Goal: Communication & Community: Connect with others

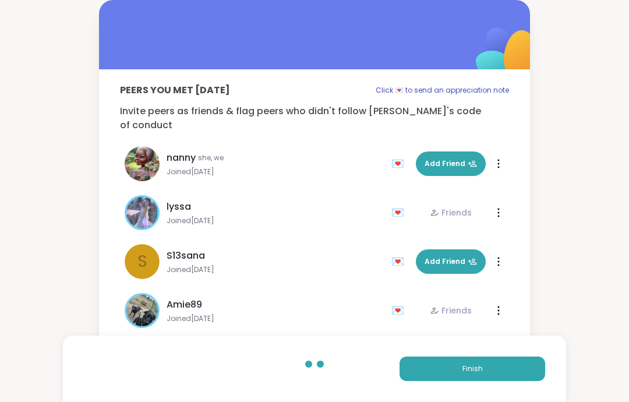
click at [505, 361] on button "Finish" at bounding box center [472, 368] width 146 height 24
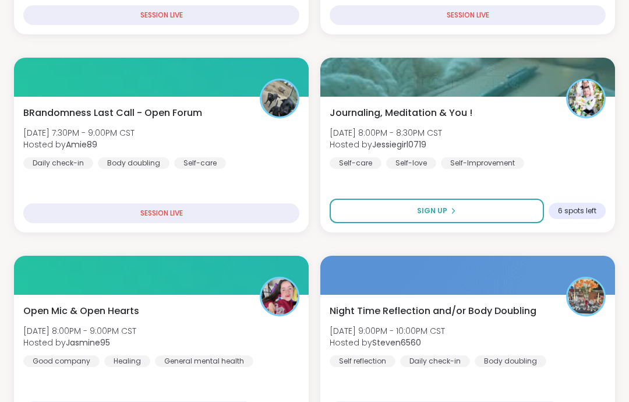
scroll to position [374, 0]
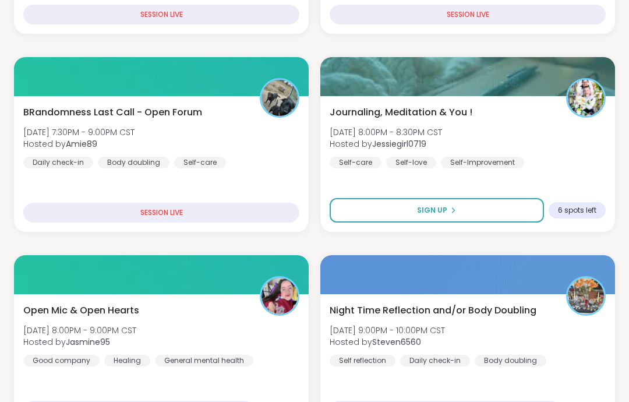
click at [241, 318] on div "Open Mic & Open Hearts Fri, Sep 12 | 8:00PM - 9:00PM CST Hosted by Jasmine95 Go…" at bounding box center [161, 334] width 276 height 63
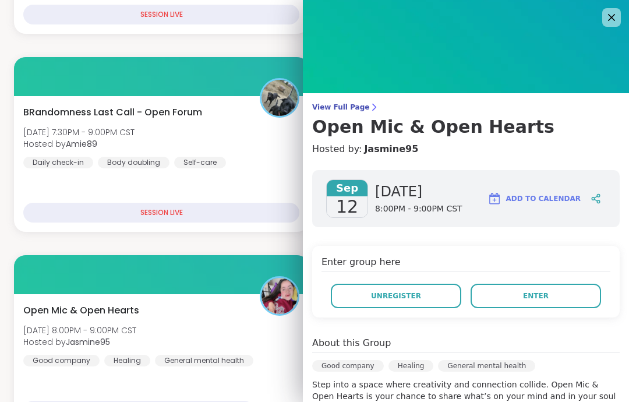
scroll to position [0, 0]
click at [407, 154] on link "Jasmine95" at bounding box center [391, 149] width 54 height 14
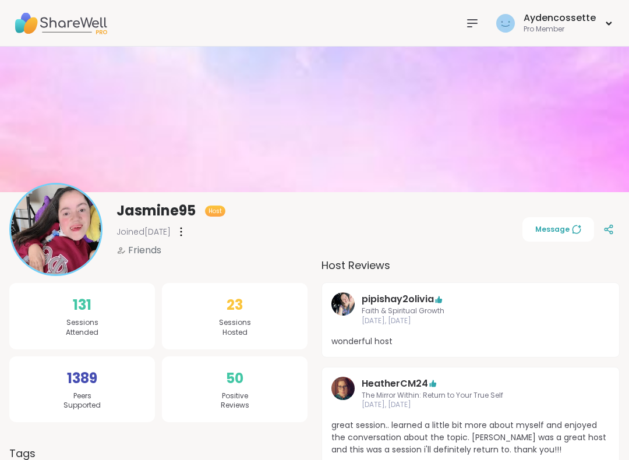
click at [462, 40] on div "Aydencossette Pro Member" at bounding box center [314, 23] width 629 height 47
click at [479, 24] on icon at bounding box center [472, 23] width 14 height 14
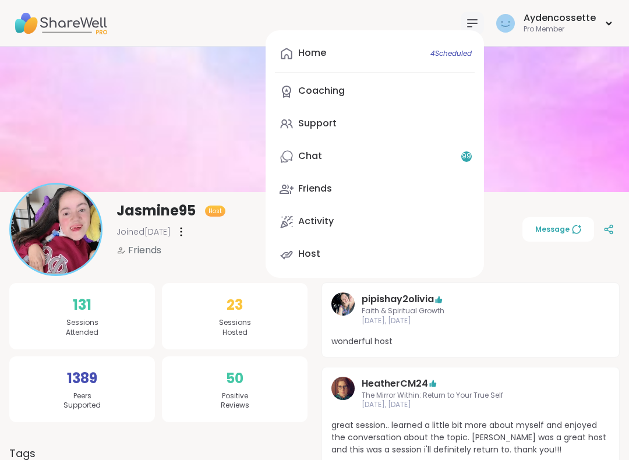
click at [394, 156] on link "Chat 99" at bounding box center [375, 157] width 200 height 28
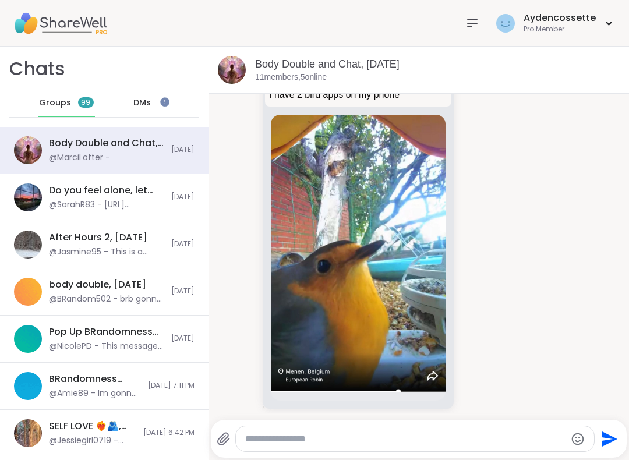
click at [464, 36] on div "Aydencossette Pro Member" at bounding box center [537, 22] width 154 height 27
click at [475, 29] on icon at bounding box center [472, 23] width 14 height 14
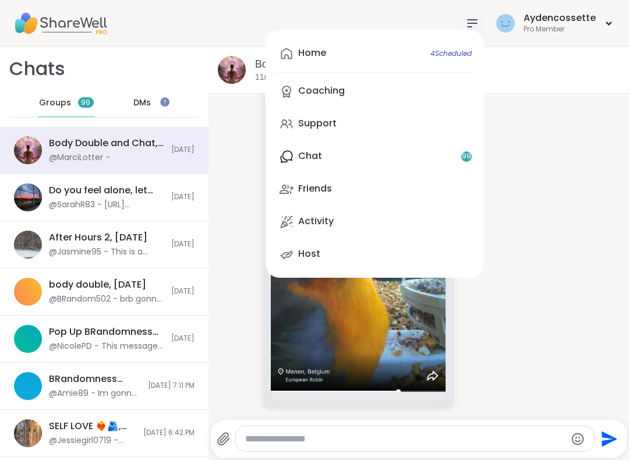
click at [388, 121] on link "Support" at bounding box center [375, 124] width 200 height 28
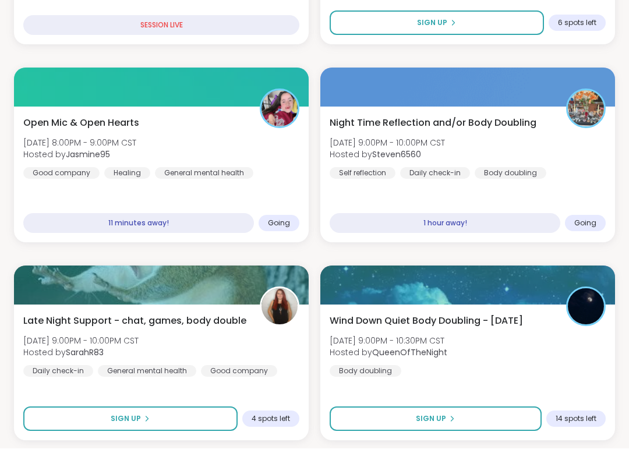
scroll to position [551, 0]
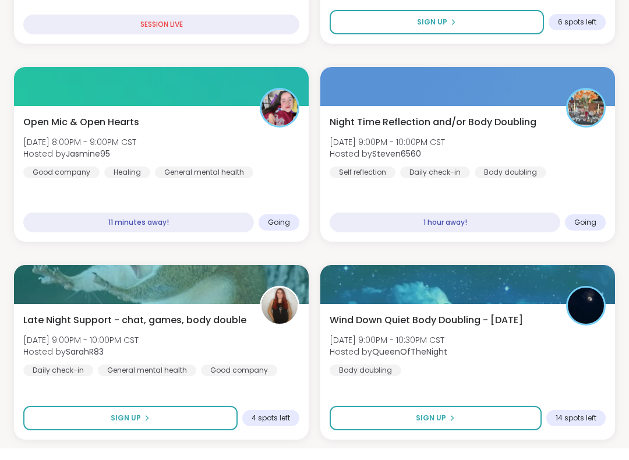
click at [264, 327] on div "Late Night Support - chat, games, body double [DATE] 9:00PM - 10:00PM CST Hoste…" at bounding box center [161, 356] width 276 height 63
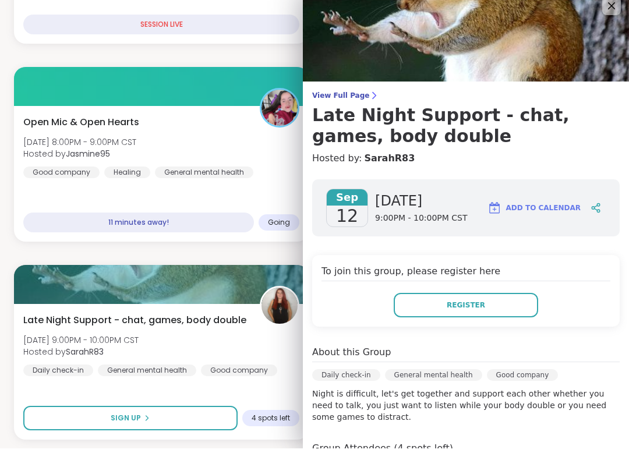
scroll to position [0, 0]
click at [618, 10] on icon at bounding box center [611, 17] width 14 height 14
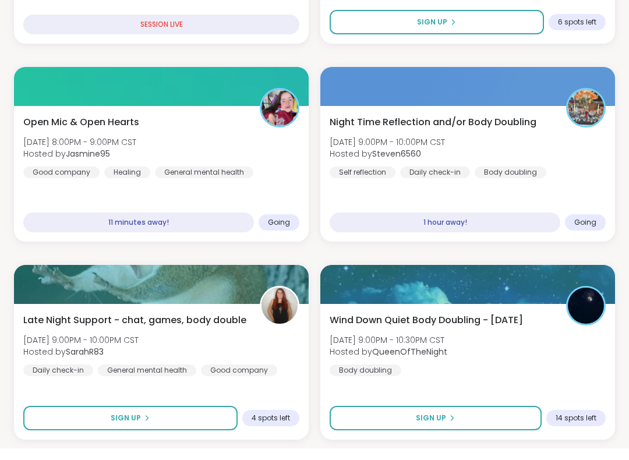
click at [228, 178] on div "General mental health" at bounding box center [204, 184] width 98 height 12
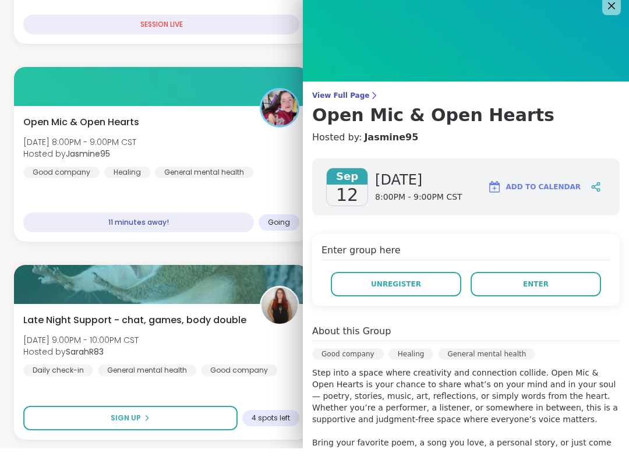
click at [555, 294] on button "Enter" at bounding box center [535, 296] width 130 height 24
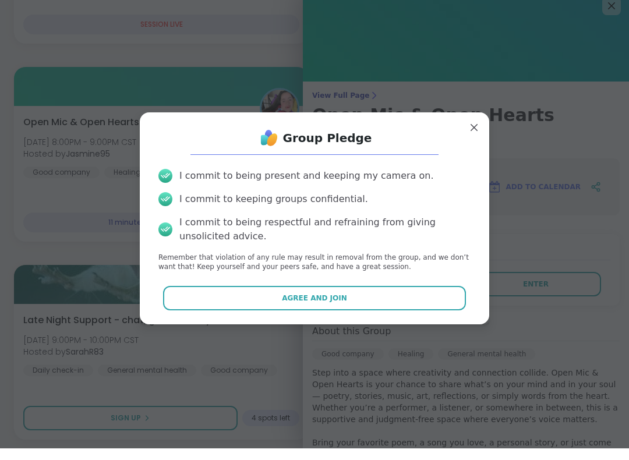
click at [444, 299] on button "Agree and Join" at bounding box center [314, 309] width 303 height 24
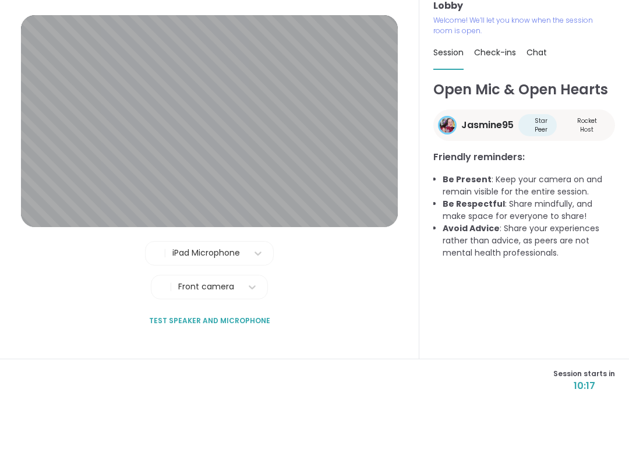
scroll to position [8, 0]
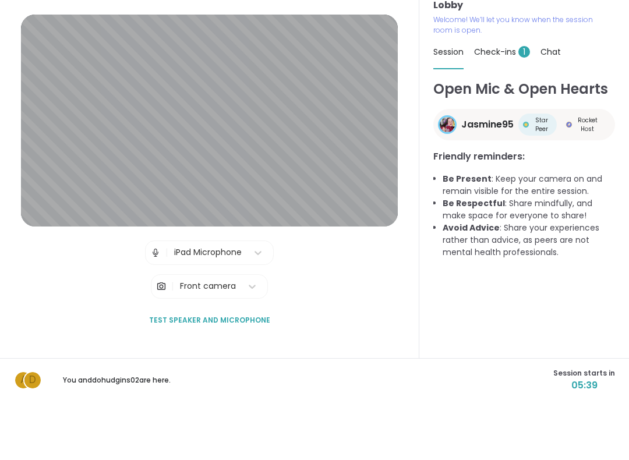
click at [498, 104] on span "Check-ins 1" at bounding box center [502, 110] width 56 height 12
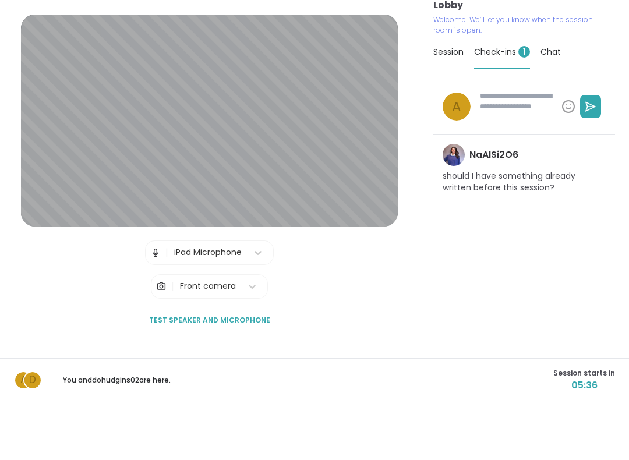
type textarea "*"
click at [449, 104] on span "Session" at bounding box center [448, 110] width 30 height 12
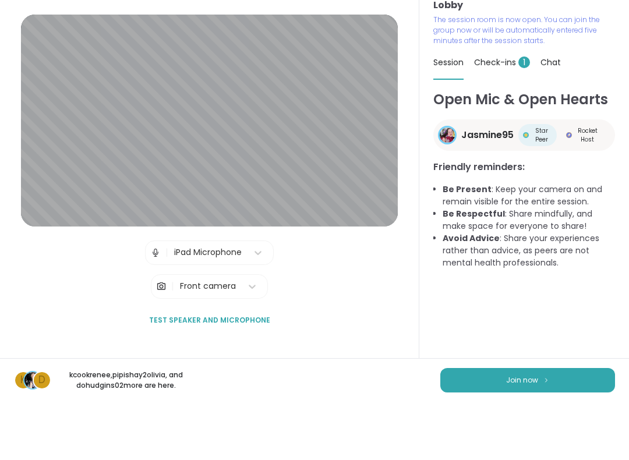
click at [524, 426] on button "Join now" at bounding box center [527, 438] width 175 height 24
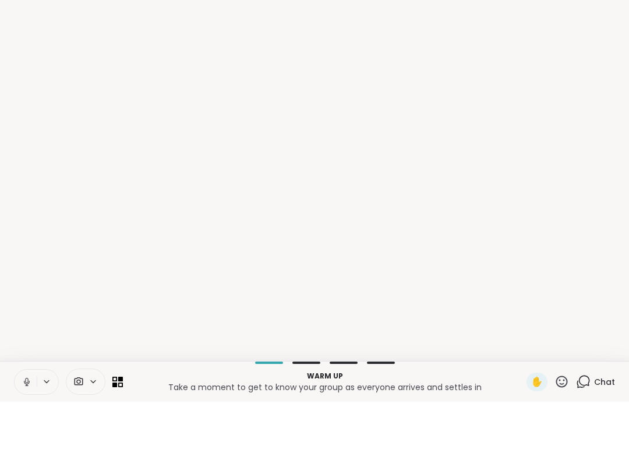
scroll to position [0, 0]
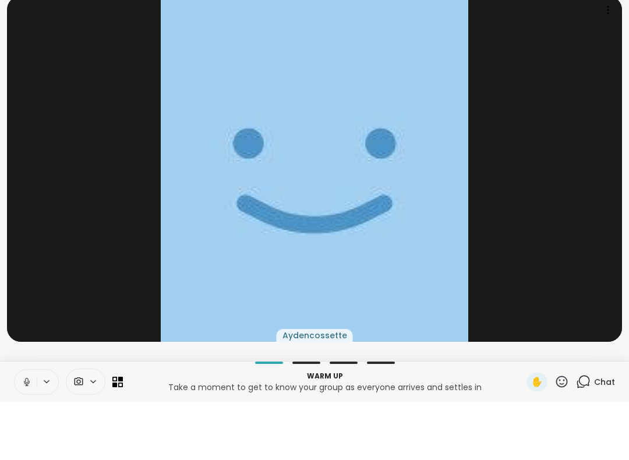
click at [30, 428] on button at bounding box center [26, 440] width 22 height 24
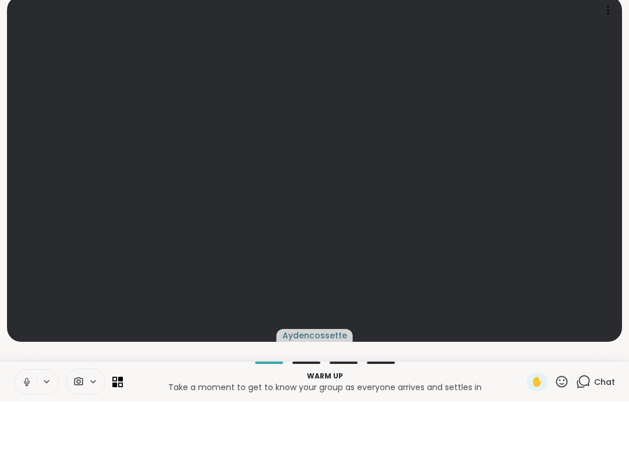
click at [27, 428] on button at bounding box center [26, 440] width 22 height 24
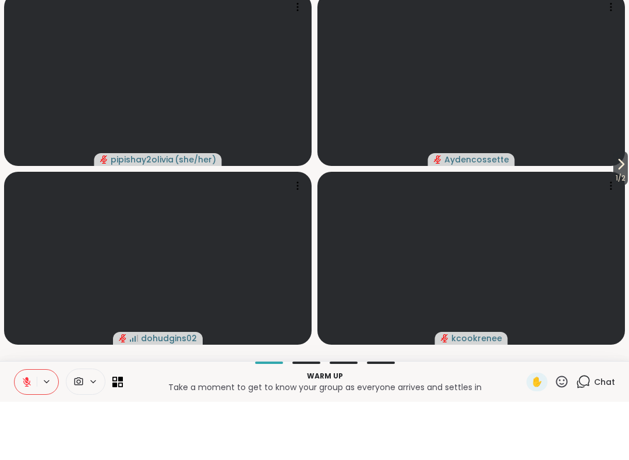
click at [615, 229] on span "1 / 2" at bounding box center [620, 236] width 15 height 14
click at [17, 229] on span "2 / 2" at bounding box center [9, 236] width 16 height 14
click at [338, 230] on video at bounding box center [470, 316] width 307 height 173
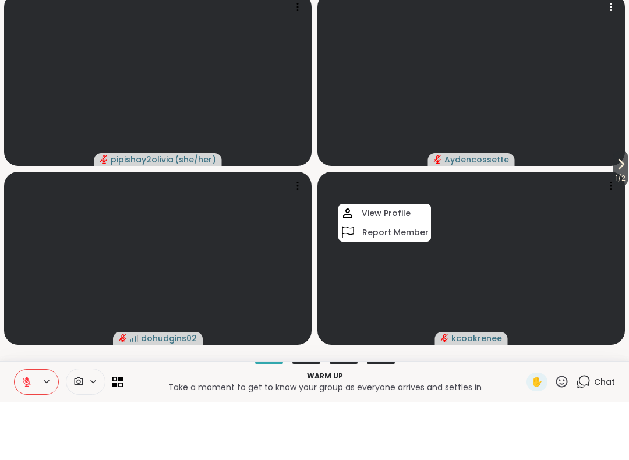
click at [623, 83] on video at bounding box center [470, 137] width 307 height 173
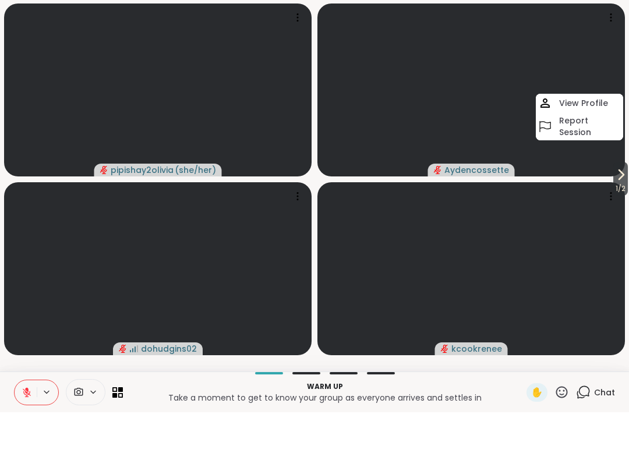
click at [495, 420] on div at bounding box center [324, 421] width 389 height 2
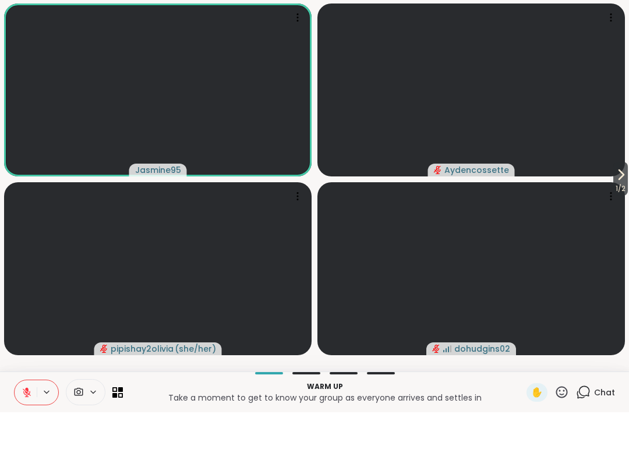
click at [19, 428] on button at bounding box center [26, 440] width 22 height 24
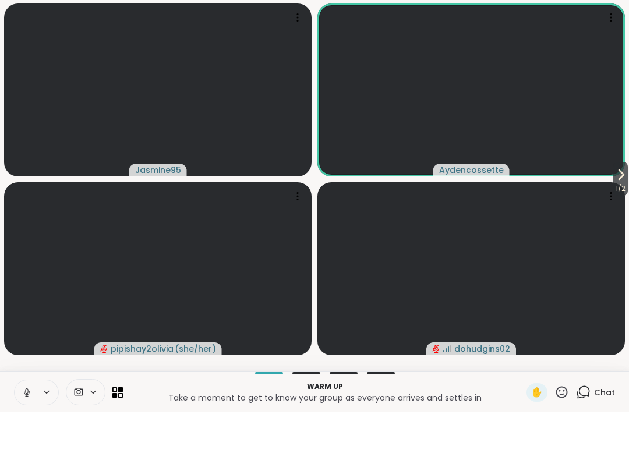
click at [24, 435] on icon at bounding box center [27, 440] width 10 height 10
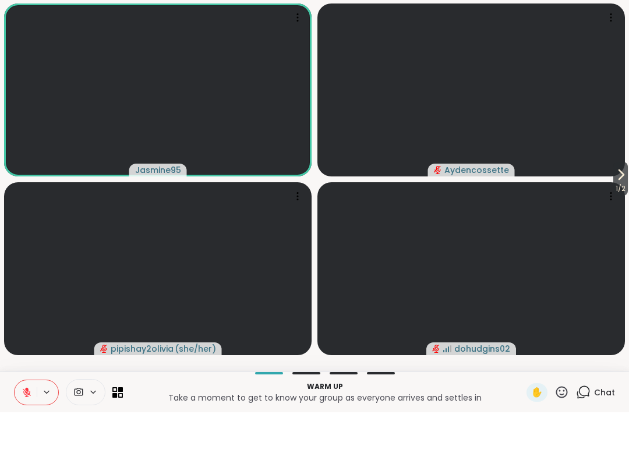
click at [24, 435] on icon at bounding box center [27, 440] width 10 height 10
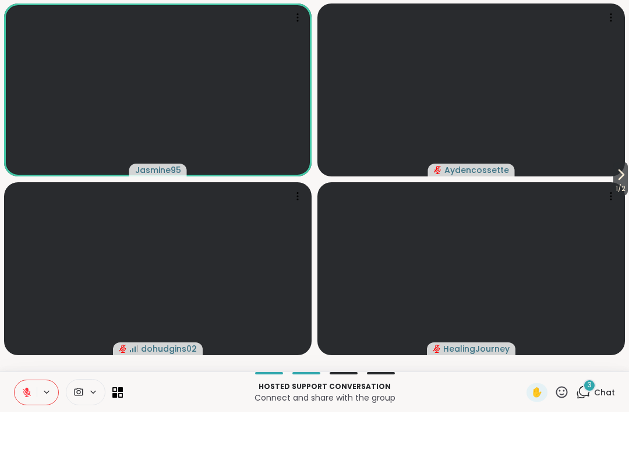
click at [21, 428] on button at bounding box center [26, 440] width 22 height 24
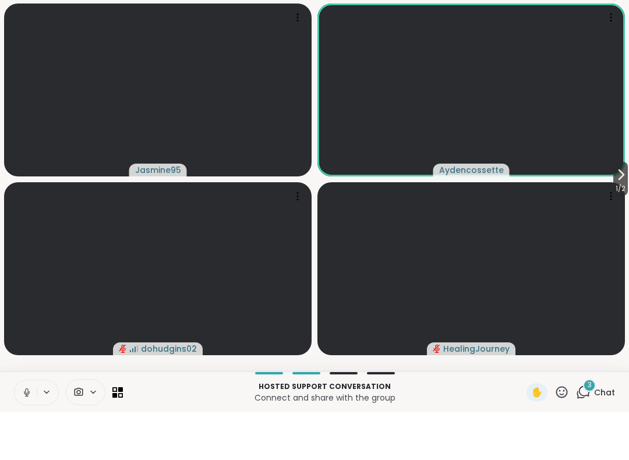
click at [26, 435] on icon at bounding box center [27, 440] width 10 height 10
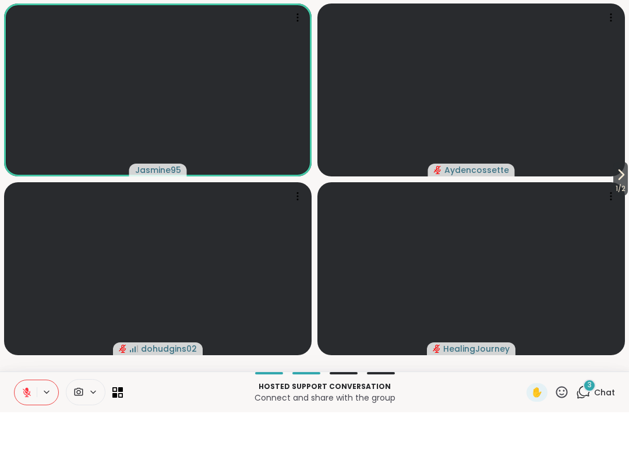
click at [625, 215] on icon at bounding box center [621, 222] width 14 height 14
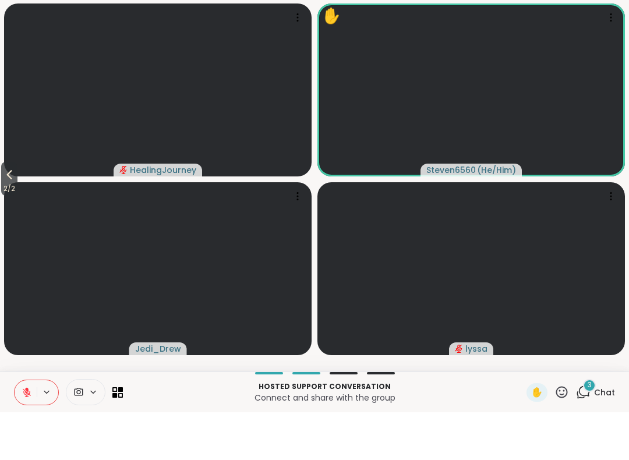
click at [6, 229] on span "2 / 2" at bounding box center [9, 236] width 16 height 14
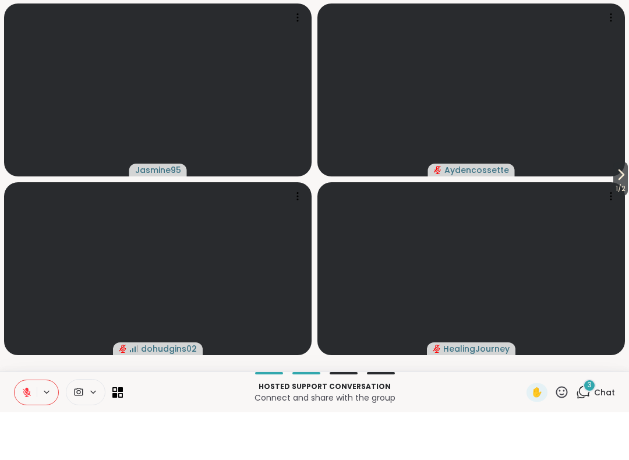
click at [569, 433] on icon at bounding box center [561, 440] width 15 height 15
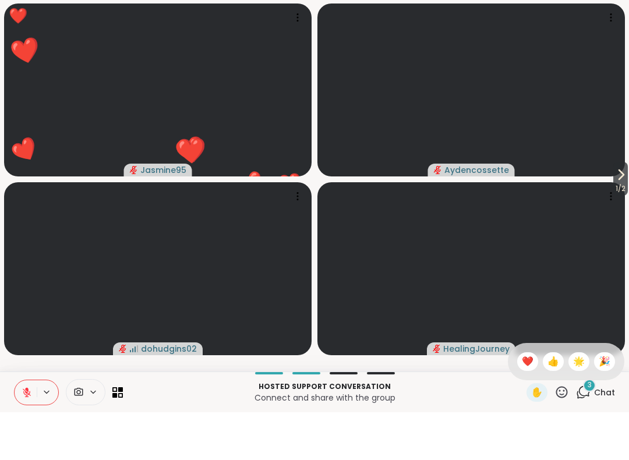
click at [529, 402] on span "❤️" at bounding box center [528, 409] width 12 height 14
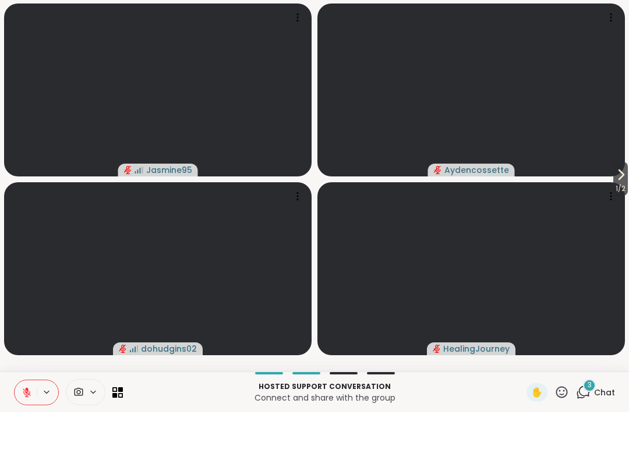
click at [562, 434] on icon at bounding box center [562, 440] width 12 height 12
click at [527, 402] on span "❤️" at bounding box center [528, 409] width 12 height 14
click at [565, 433] on icon at bounding box center [561, 440] width 15 height 15
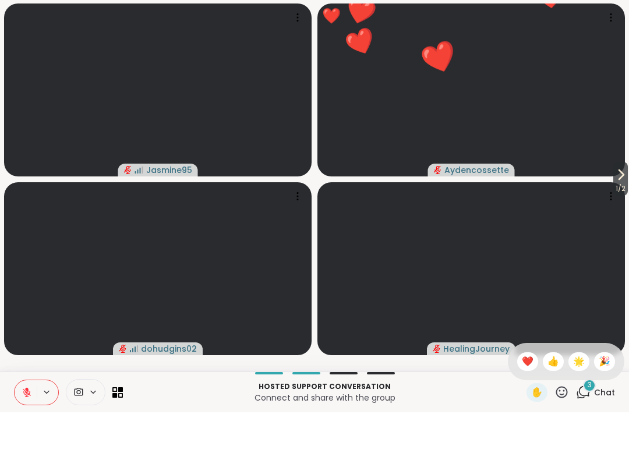
click at [578, 402] on span "🌟" at bounding box center [579, 409] width 12 height 14
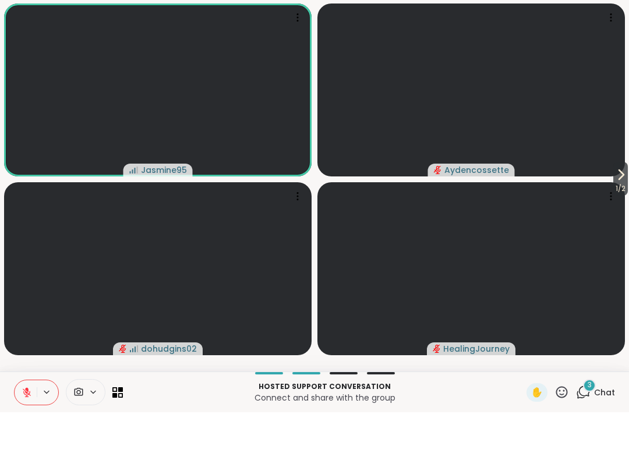
click at [617, 215] on icon at bounding box center [621, 222] width 14 height 14
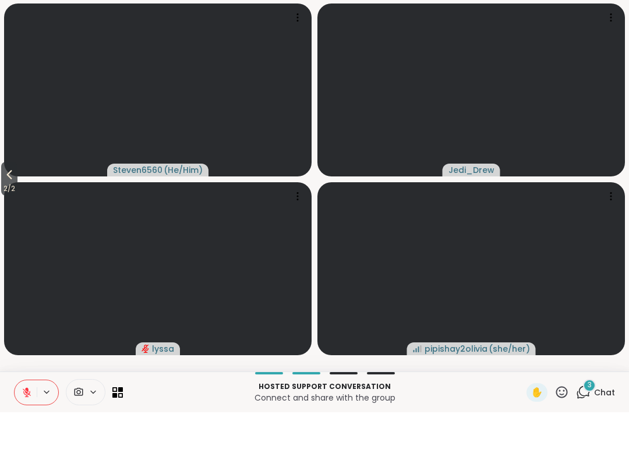
click at [5, 229] on span "2 / 2" at bounding box center [9, 236] width 16 height 14
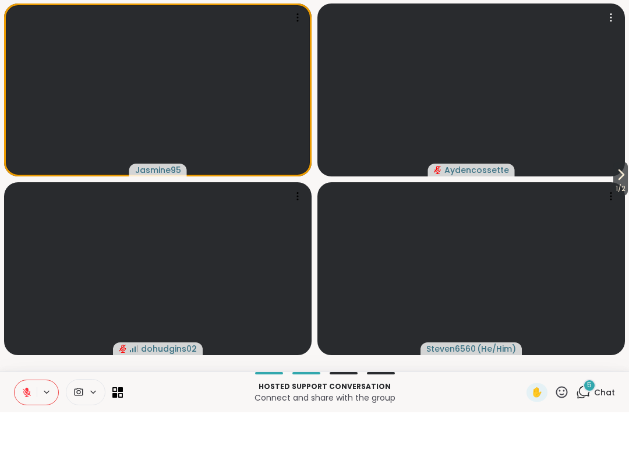
click at [604, 176] on video at bounding box center [470, 137] width 307 height 173
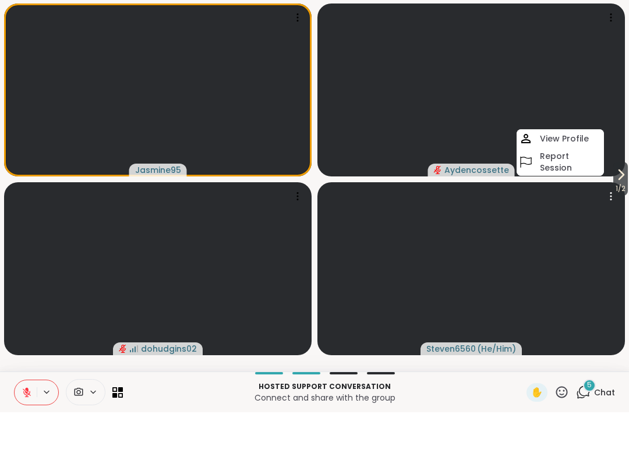
click at [624, 230] on video at bounding box center [470, 316] width 307 height 173
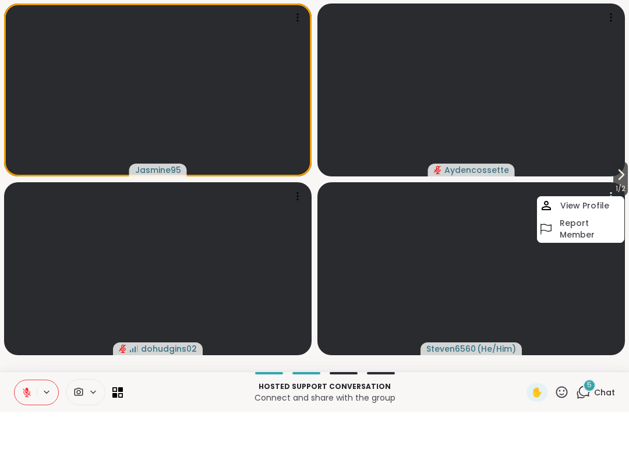
click at [623, 215] on icon at bounding box center [621, 222] width 14 height 14
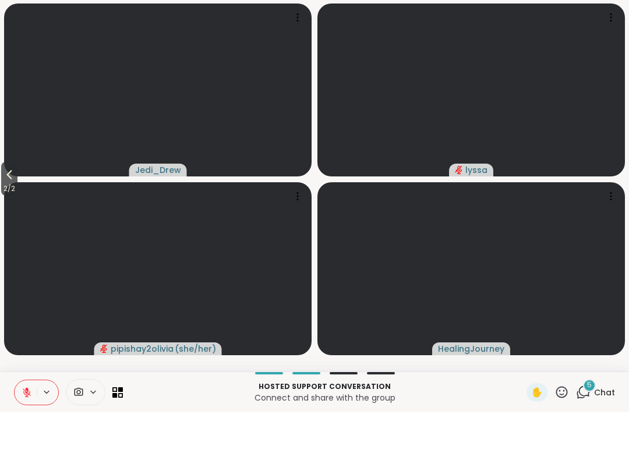
click at [6, 229] on span "2 / 2" at bounding box center [9, 236] width 16 height 14
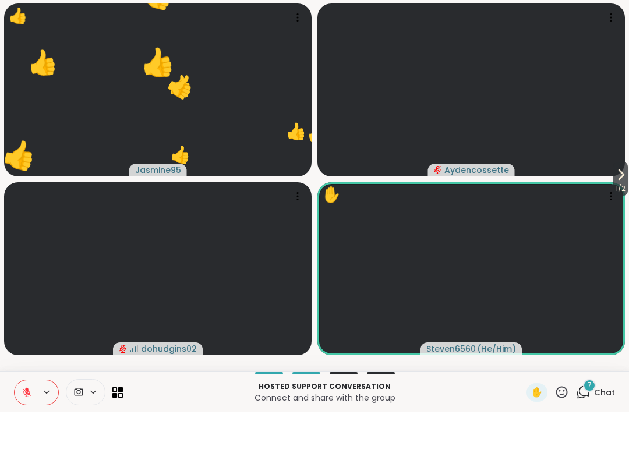
click at [563, 433] on icon at bounding box center [561, 440] width 15 height 15
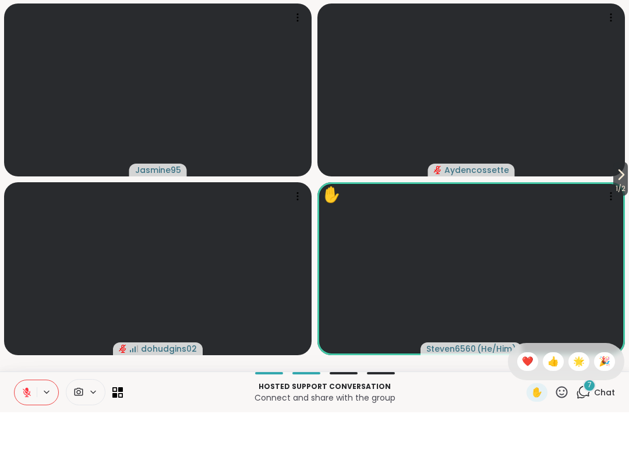
click at [529, 402] on span "❤️" at bounding box center [528, 409] width 12 height 14
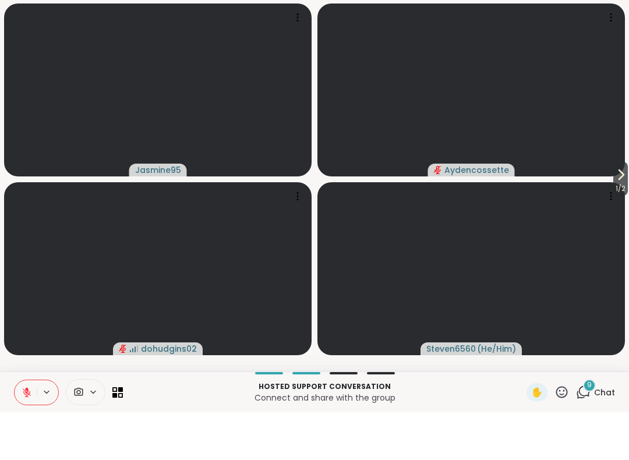
click at [559, 433] on icon at bounding box center [561, 440] width 15 height 15
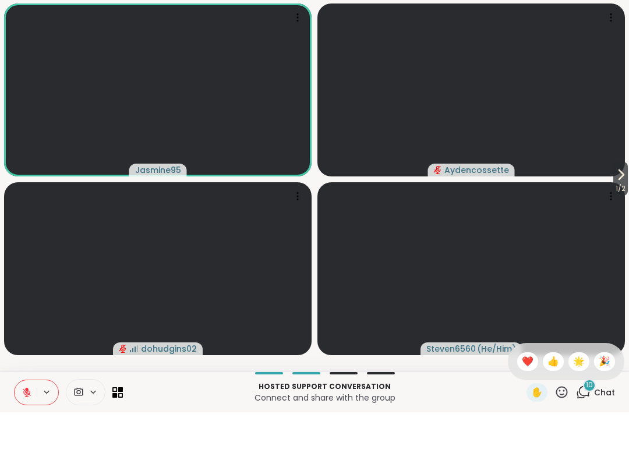
click at [519, 400] on div "❤️" at bounding box center [527, 409] width 21 height 19
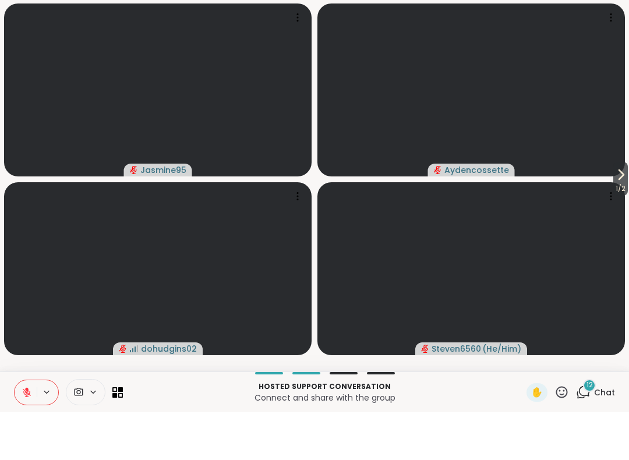
click at [559, 433] on icon at bounding box center [561, 440] width 15 height 15
click at [527, 402] on span "❤️" at bounding box center [528, 409] width 12 height 14
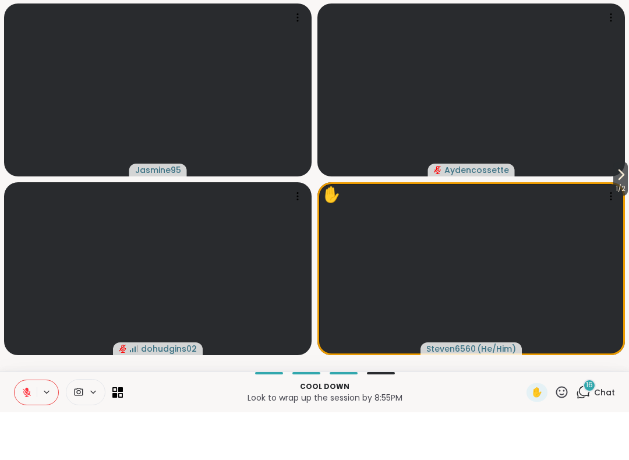
click at [562, 433] on icon at bounding box center [561, 440] width 15 height 15
click at [529, 402] on span "❤️" at bounding box center [528, 409] width 12 height 14
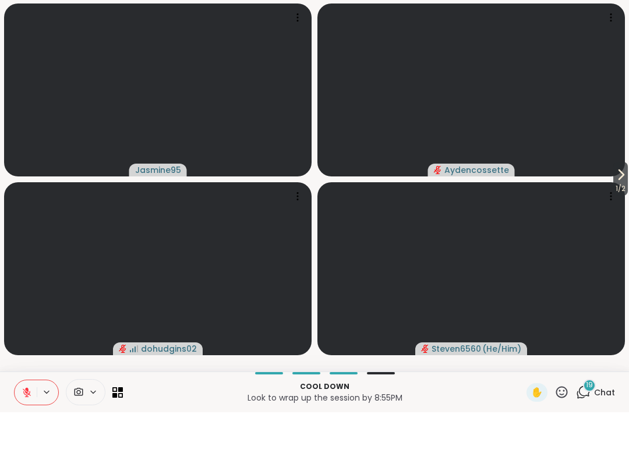
click at [621, 215] on icon at bounding box center [621, 222] width 14 height 14
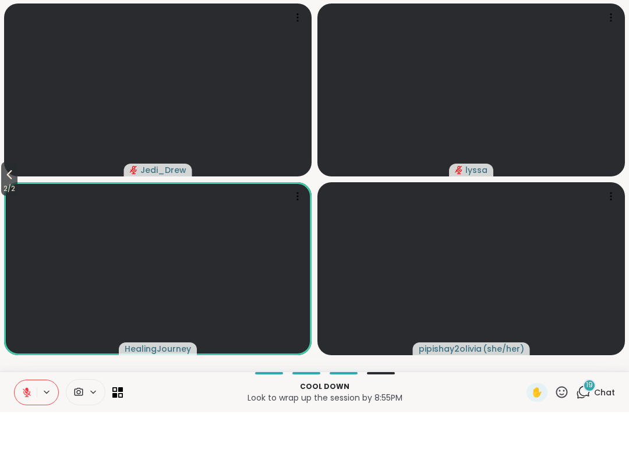
click at [8, 215] on icon at bounding box center [9, 222] width 14 height 14
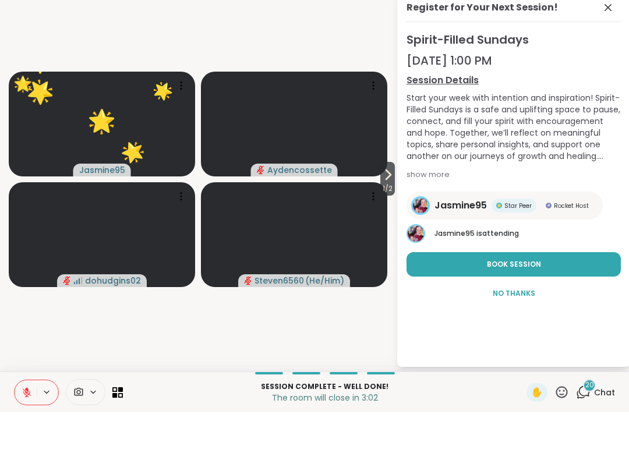
click at [601, 48] on icon at bounding box center [608, 55] width 14 height 14
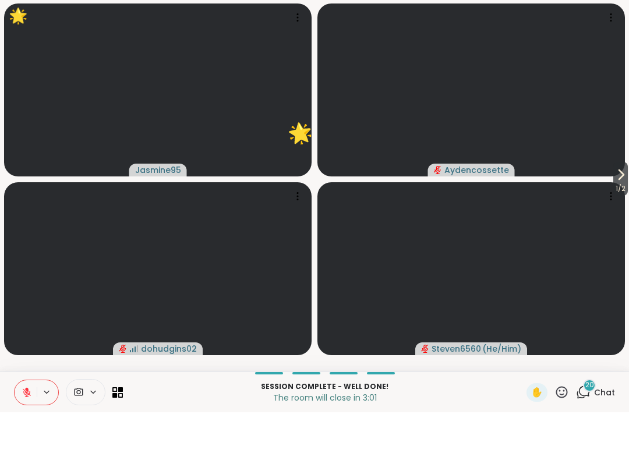
click at [563, 433] on icon at bounding box center [561, 440] width 15 height 15
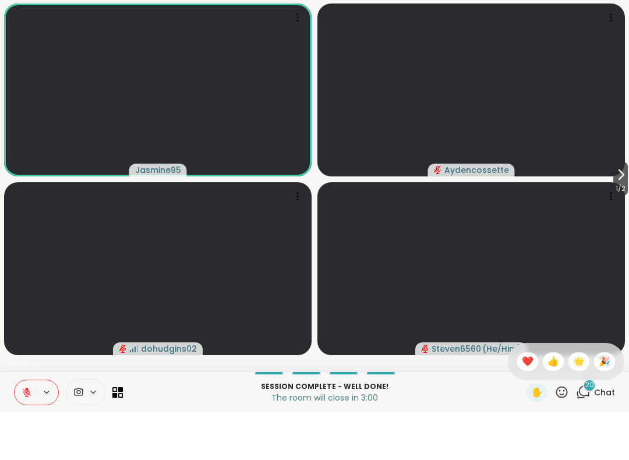
click at [521, 400] on div "❤️" at bounding box center [527, 409] width 21 height 19
click at [568, 433] on icon at bounding box center [561, 440] width 15 height 15
click at [530, 402] on span "❤️" at bounding box center [528, 409] width 12 height 14
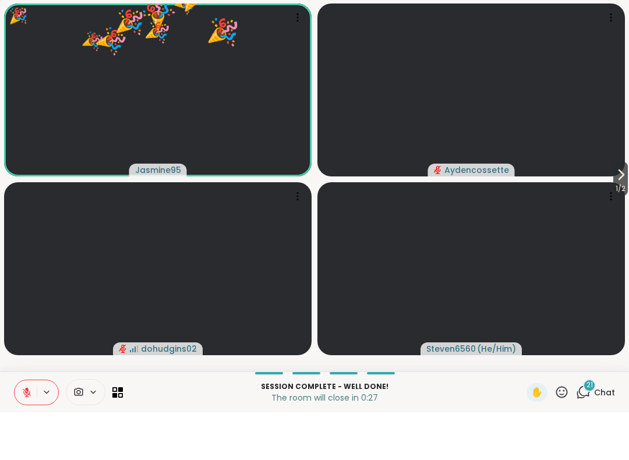
click at [601, 434] on span "Chat" at bounding box center [604, 440] width 21 height 12
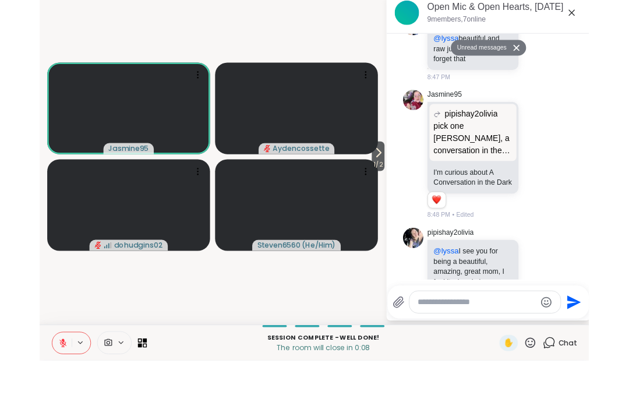
scroll to position [1464, 0]
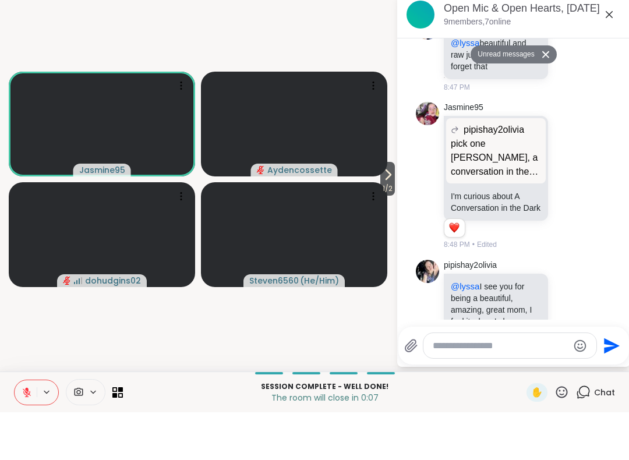
click at [623, 39] on div "Open Mic & Open Hearts, [DATE] 9 members, 7 online" at bounding box center [513, 62] width 233 height 47
click at [608, 55] on icon at bounding box center [609, 62] width 14 height 14
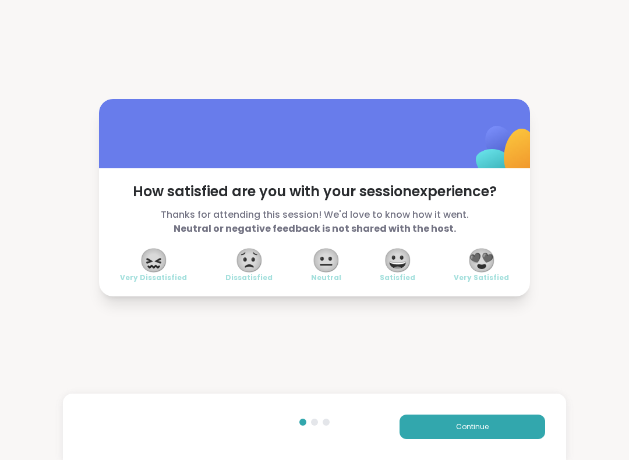
click at [488, 266] on span "😍" at bounding box center [481, 260] width 29 height 21
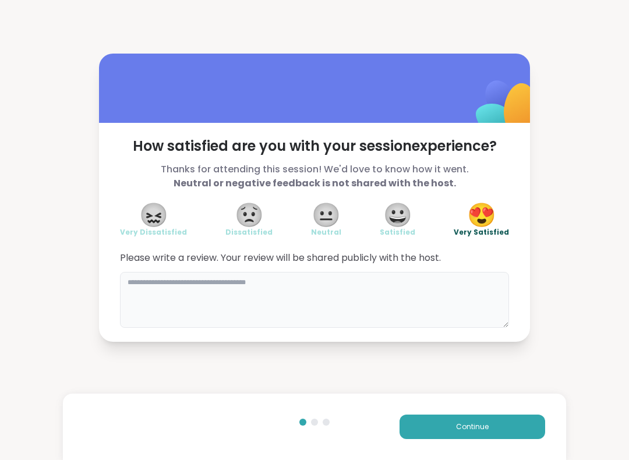
click at [440, 302] on textarea at bounding box center [314, 300] width 389 height 56
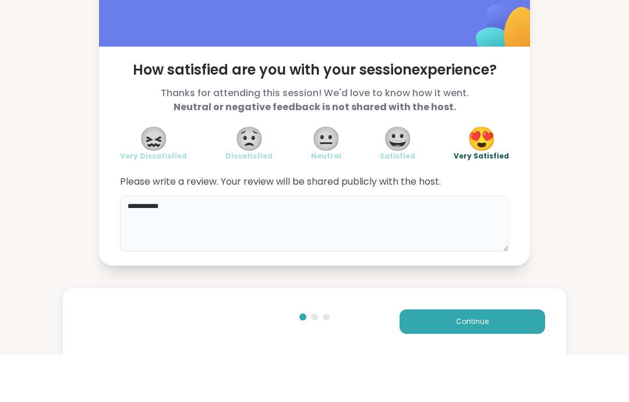
click at [320, 243] on textarea "**********" at bounding box center [314, 271] width 389 height 56
click at [237, 243] on textarea "**********" at bounding box center [314, 271] width 389 height 56
click at [464, 243] on textarea "**********" at bounding box center [314, 271] width 389 height 56
click at [463, 243] on textarea "**********" at bounding box center [314, 271] width 389 height 56
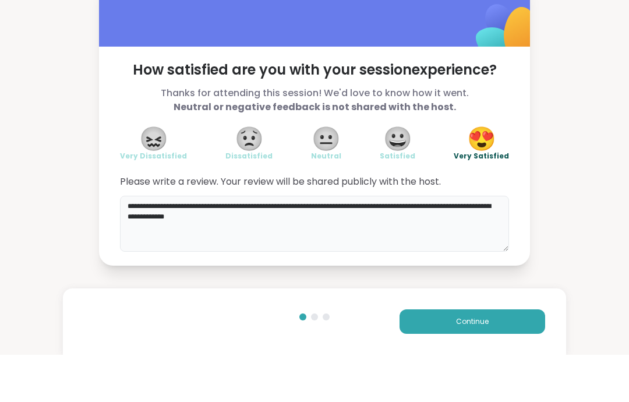
type textarea "**********"
click at [523, 356] on button "Continue" at bounding box center [472, 368] width 146 height 24
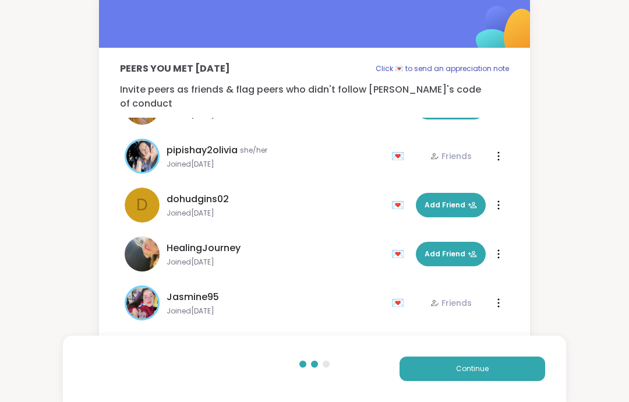
scroll to position [182, 0]
click at [462, 369] on span "Continue" at bounding box center [472, 368] width 33 height 10
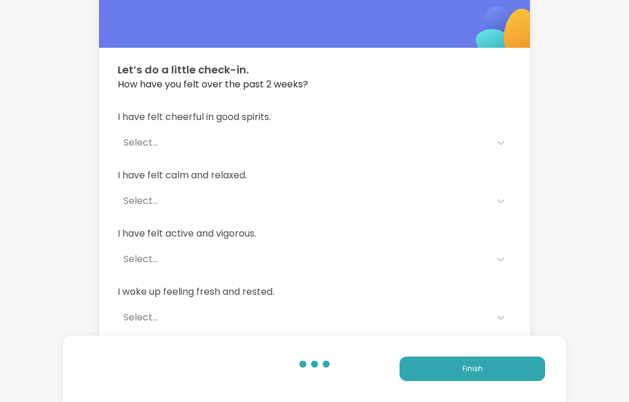
click at [491, 367] on button "Finish" at bounding box center [472, 368] width 146 height 24
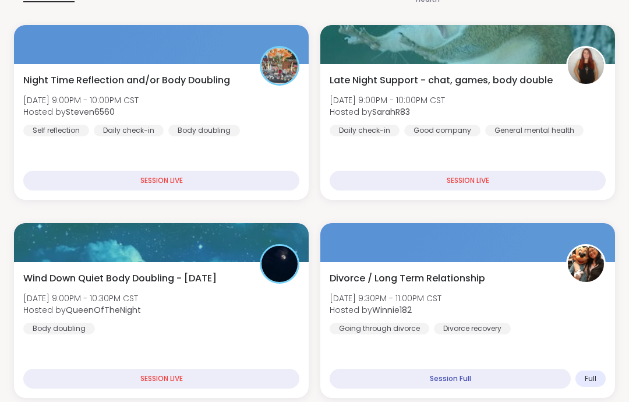
scroll to position [208, 0]
click at [266, 136] on div "Night Time Reflection and/or Body Doubling [DATE] 9:00PM - 10:00PM CST Hosted b…" at bounding box center [161, 104] width 276 height 63
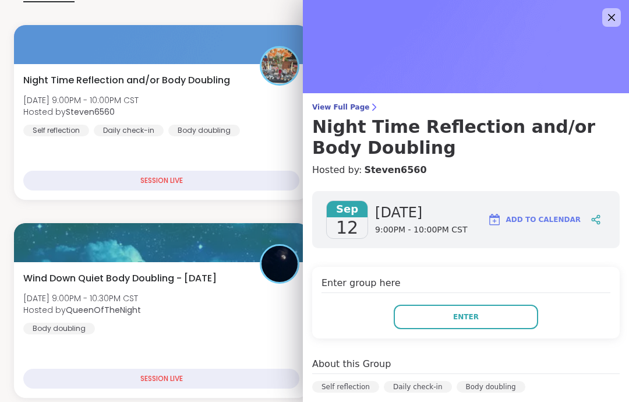
click at [511, 316] on button "Enter" at bounding box center [466, 316] width 144 height 24
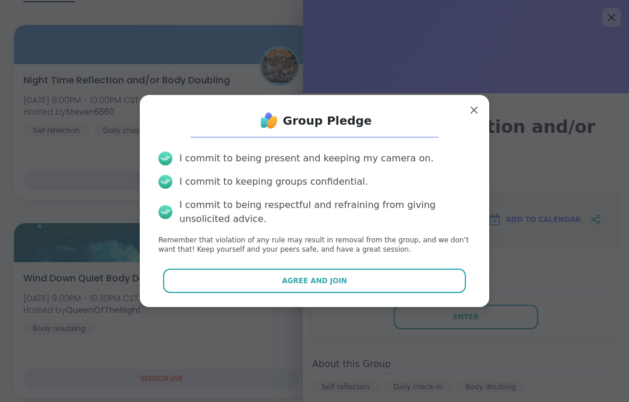
click at [447, 293] on button "Agree and Join" at bounding box center [314, 280] width 303 height 24
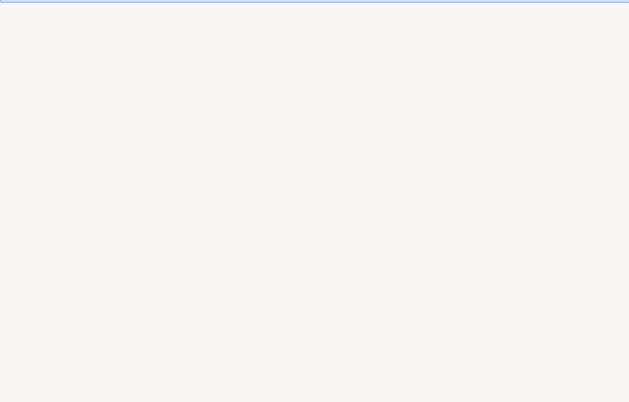
scroll to position [22, 0]
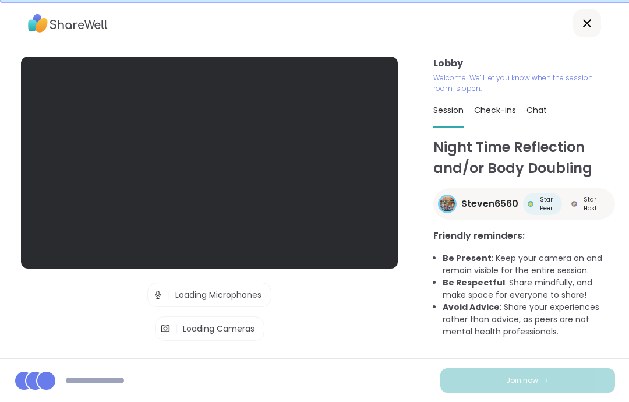
click at [354, 188] on div at bounding box center [209, 162] width 377 height 212
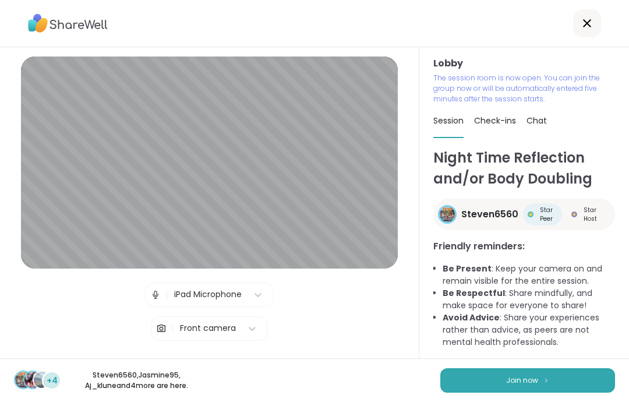
click at [577, 379] on button "Join now" at bounding box center [527, 380] width 175 height 24
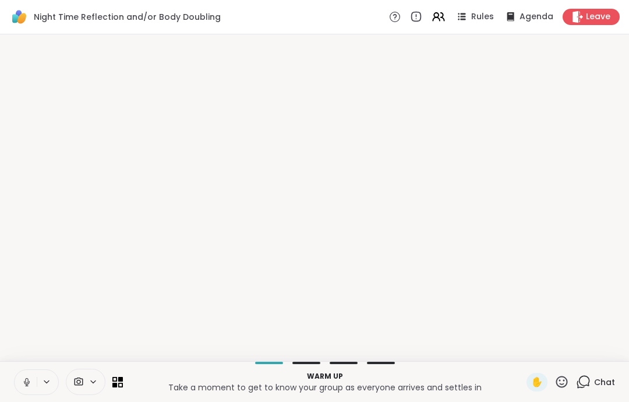
scroll to position [0, 0]
click at [25, 383] on icon at bounding box center [27, 381] width 6 height 3
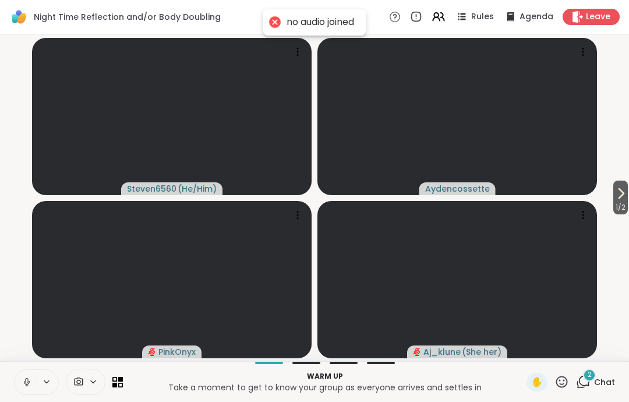
click at [31, 381] on icon at bounding box center [27, 382] width 10 height 10
click at [23, 377] on icon at bounding box center [27, 382] width 10 height 10
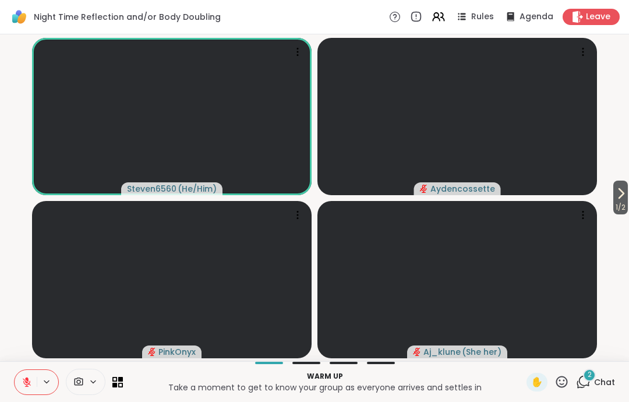
click at [614, 203] on span "1 / 2" at bounding box center [620, 207] width 15 height 14
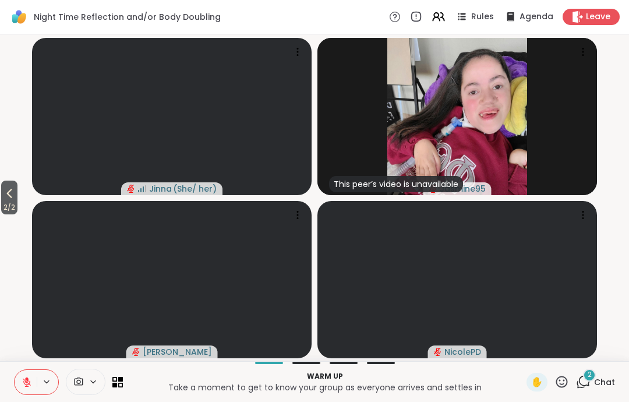
click at [17, 189] on button "2 / 2" at bounding box center [9, 197] width 16 height 34
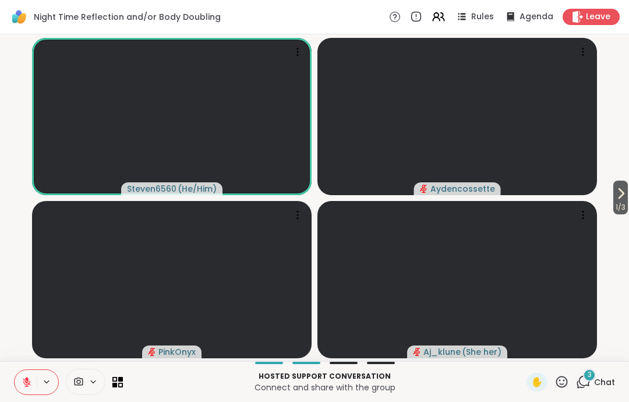
click at [19, 382] on button at bounding box center [26, 382] width 22 height 24
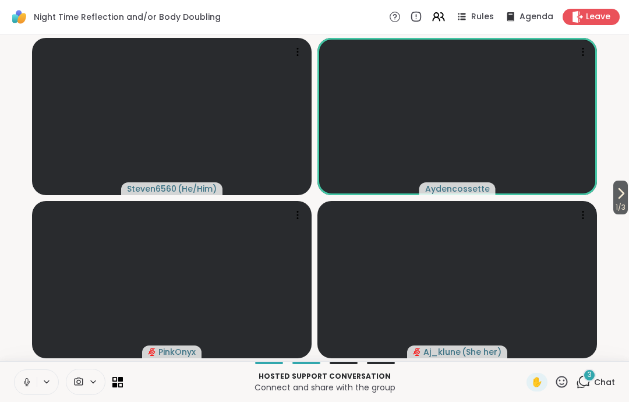
click at [20, 378] on button at bounding box center [26, 382] width 22 height 24
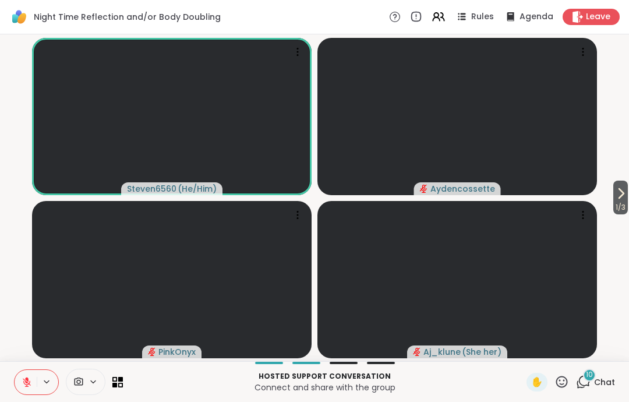
click at [569, 382] on icon at bounding box center [561, 381] width 15 height 15
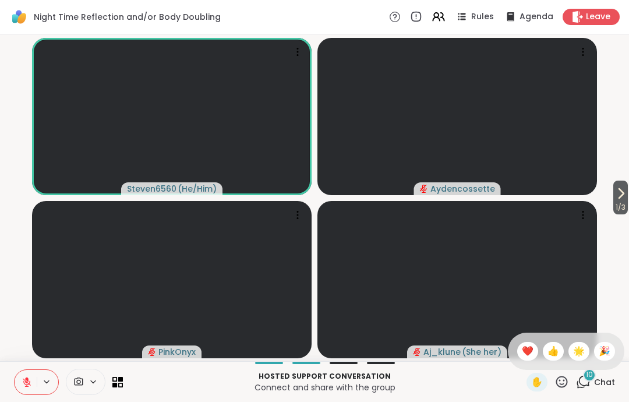
click at [534, 349] on div "❤️" at bounding box center [527, 351] width 21 height 19
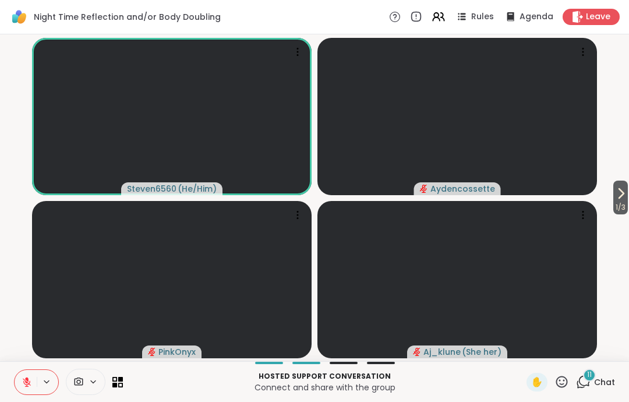
click at [565, 383] on icon at bounding box center [561, 381] width 15 height 15
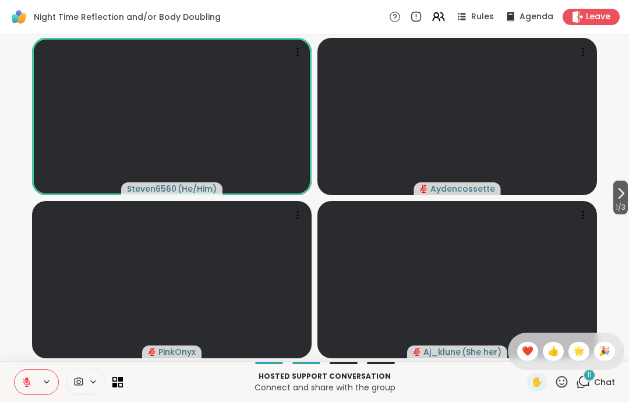
click at [529, 346] on span "❤️" at bounding box center [528, 351] width 12 height 14
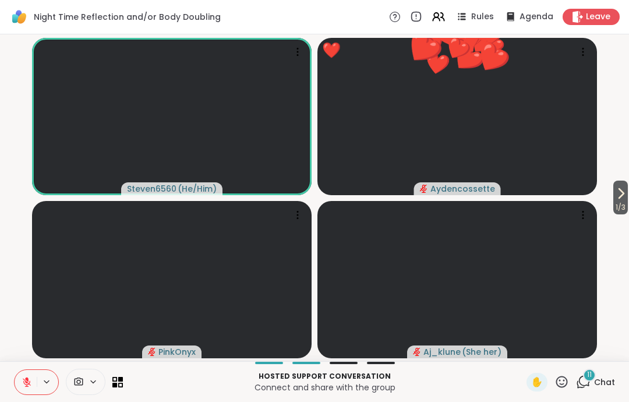
click at [561, 380] on icon at bounding box center [562, 381] width 12 height 12
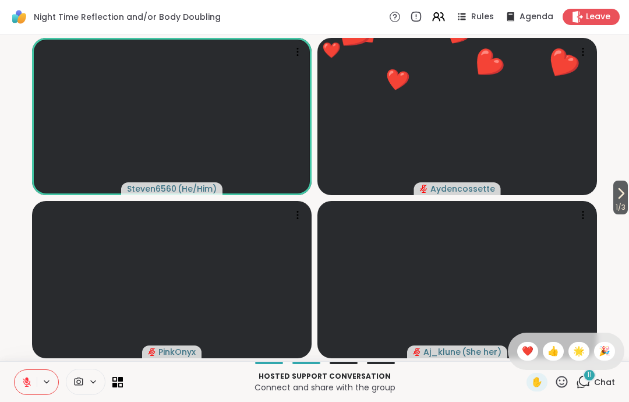
click at [554, 356] on span "👍" at bounding box center [553, 351] width 12 height 14
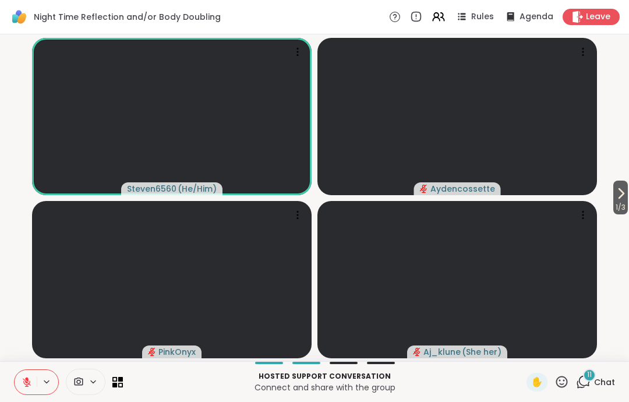
click at [22, 385] on icon at bounding box center [27, 382] width 10 height 10
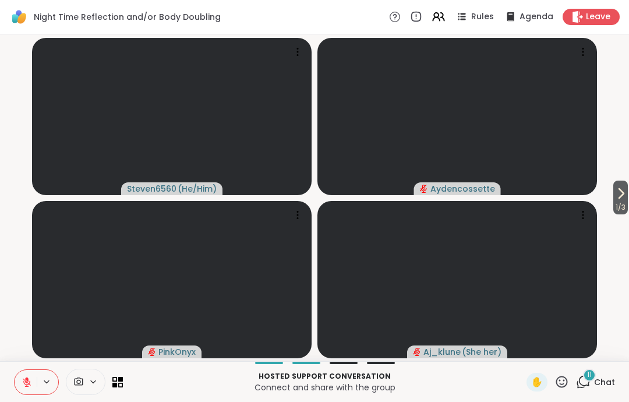
click at [566, 378] on icon at bounding box center [562, 381] width 12 height 12
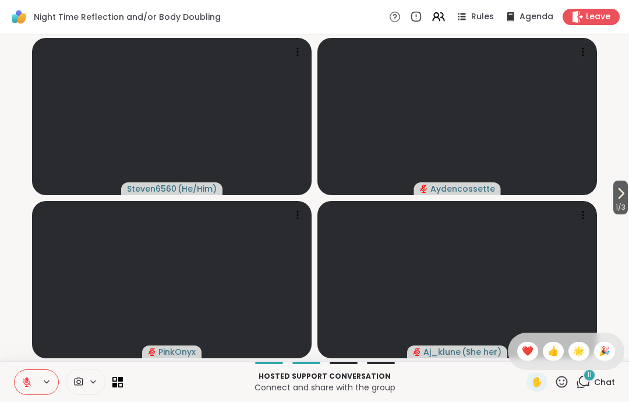
click at [554, 348] on span "👍" at bounding box center [553, 351] width 12 height 14
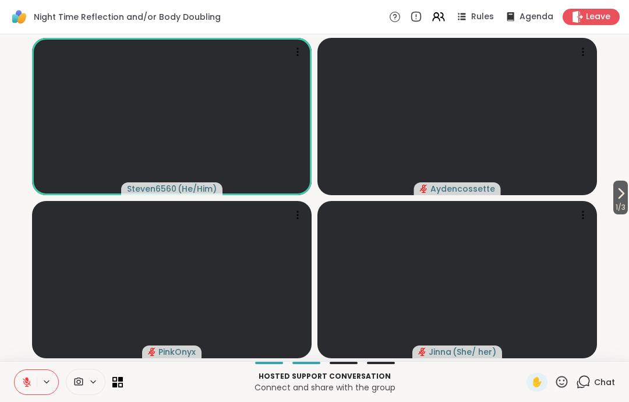
click at [614, 198] on icon at bounding box center [621, 193] width 14 height 14
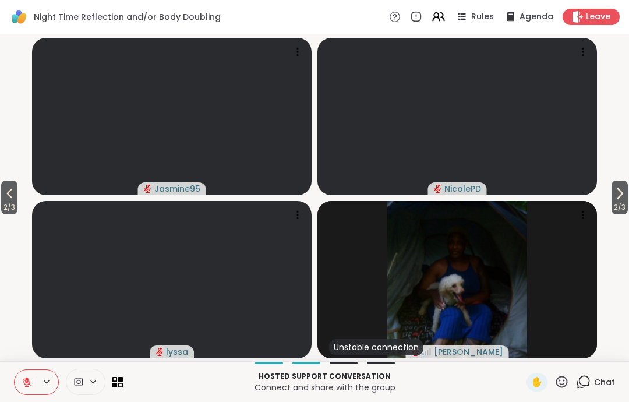
click at [614, 198] on icon at bounding box center [619, 193] width 14 height 14
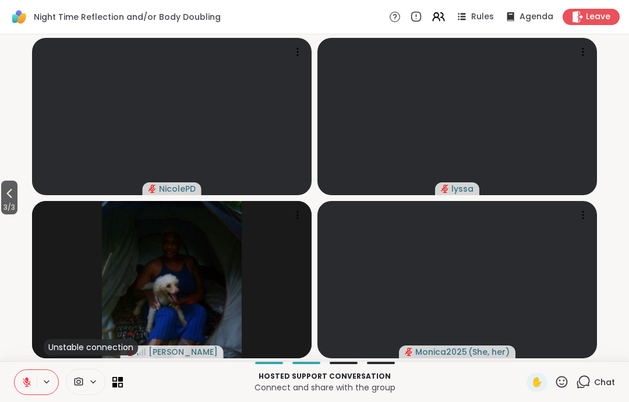
click at [10, 194] on icon at bounding box center [9, 193] width 5 height 9
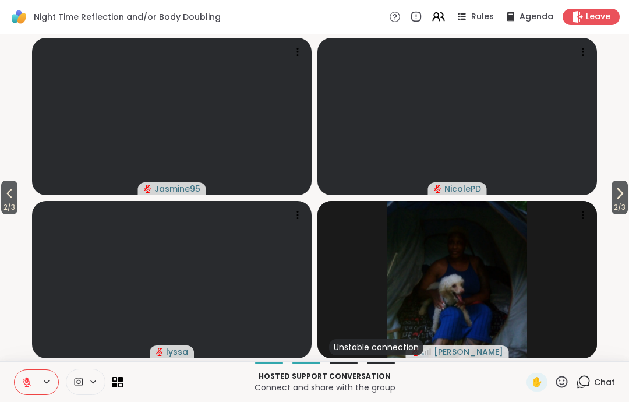
click at [10, 194] on icon at bounding box center [9, 193] width 5 height 9
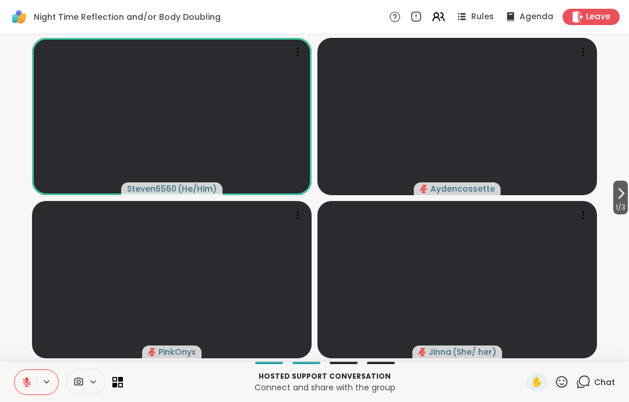
click at [6, 193] on div "1 / 3 Steven6560 ( He/Him ) Aydencossette PinkOnyx Jinna ( She/ her )" at bounding box center [314, 197] width 629 height 327
click at [23, 382] on icon at bounding box center [27, 382] width 10 height 10
click at [24, 378] on icon at bounding box center [27, 382] width 10 height 10
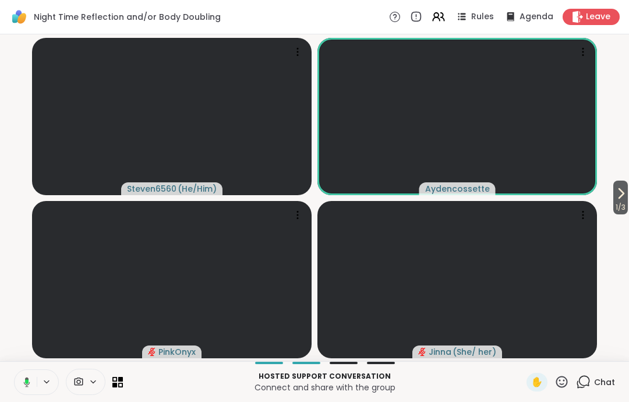
click at [30, 375] on button at bounding box center [25, 382] width 24 height 24
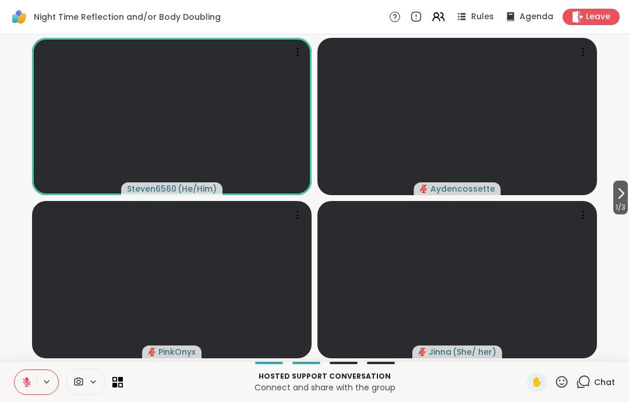
click at [23, 393] on button at bounding box center [26, 382] width 22 height 24
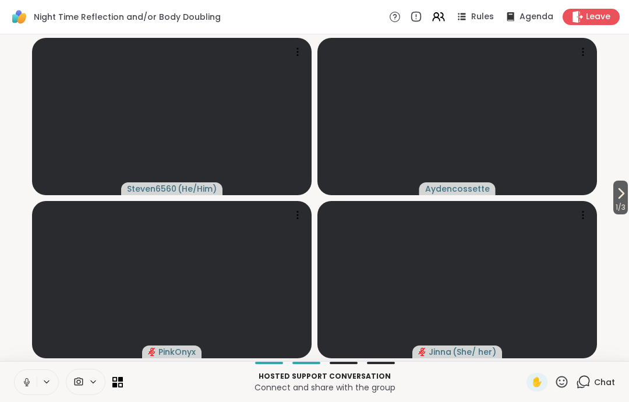
click at [27, 391] on button at bounding box center [26, 382] width 22 height 24
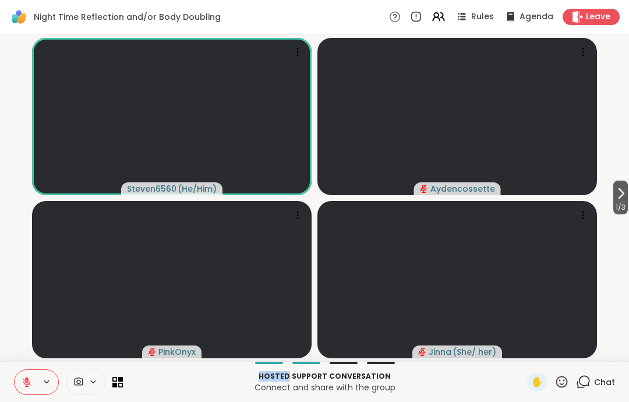
click at [619, 292] on video-player-container "1 / 3 Steven6560 ( He/Him ) Aydencossette PinkOnyx Jinna ( She/ her )" at bounding box center [314, 197] width 615 height 317
click at [19, 379] on button at bounding box center [26, 382] width 22 height 24
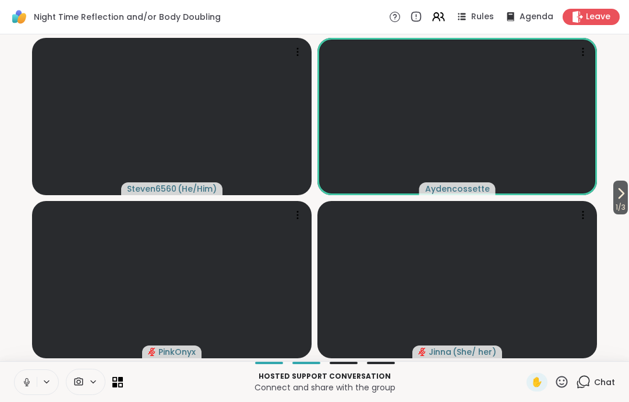
click at [21, 380] on button at bounding box center [26, 382] width 22 height 24
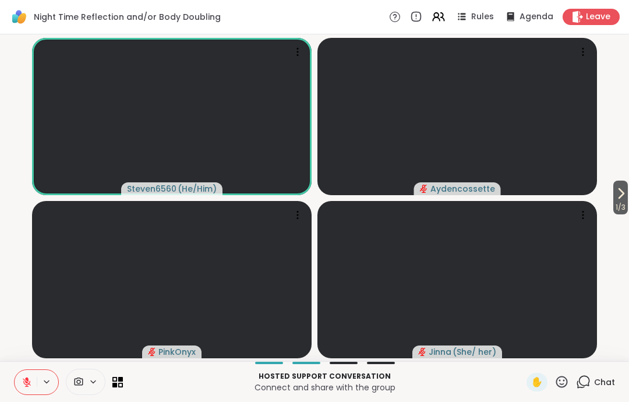
click at [29, 380] on icon at bounding box center [27, 382] width 10 height 10
click at [24, 382] on icon at bounding box center [27, 382] width 6 height 10
click at [35, 382] on button at bounding box center [26, 382] width 22 height 24
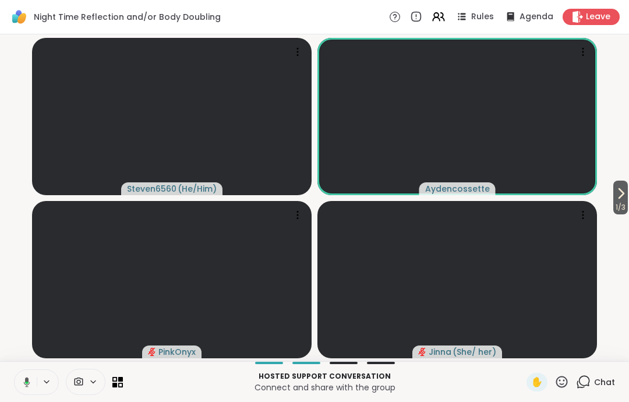
click at [27, 387] on button at bounding box center [25, 382] width 24 height 24
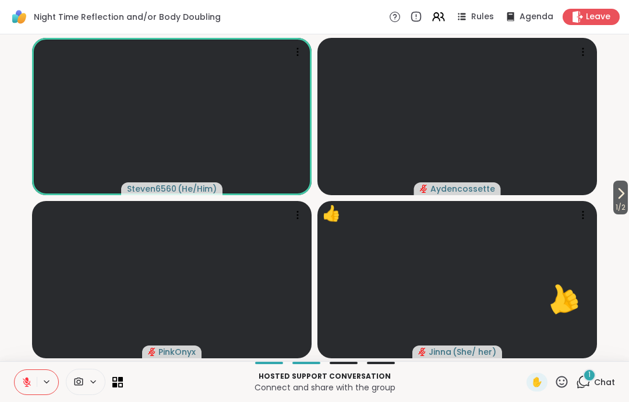
click at [25, 381] on icon at bounding box center [27, 382] width 10 height 10
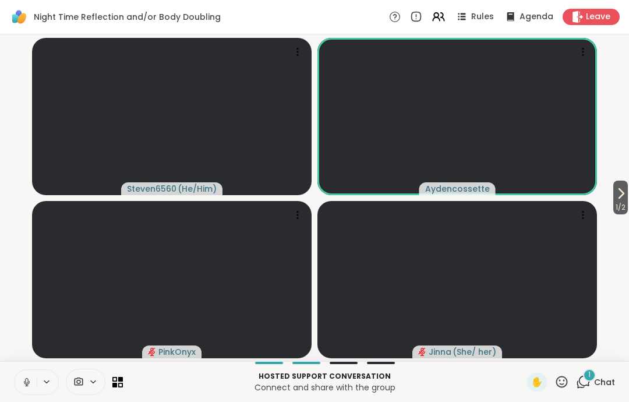
click at [26, 381] on icon at bounding box center [27, 382] width 10 height 10
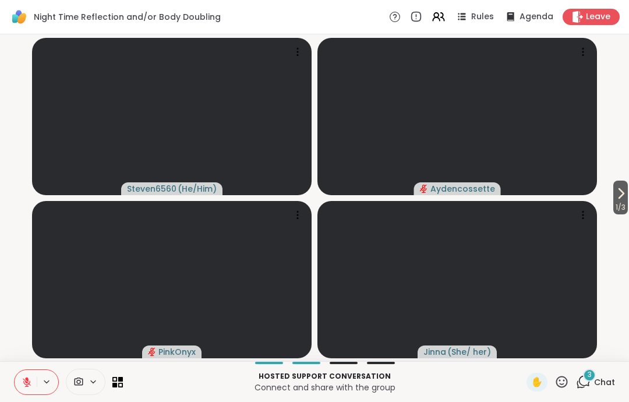
click at [624, 203] on span "1 / 3" at bounding box center [620, 207] width 15 height 14
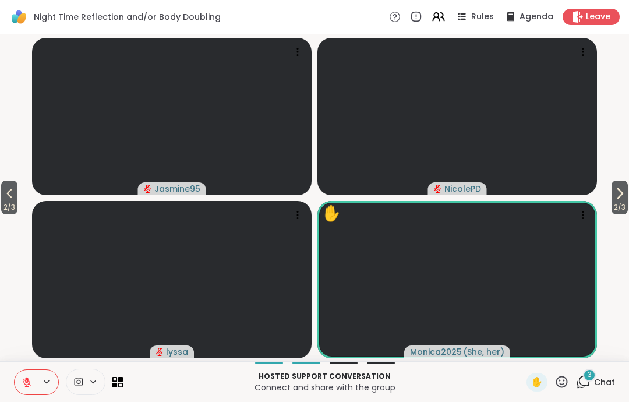
click at [17, 193] on button "2 / 3" at bounding box center [9, 197] width 16 height 34
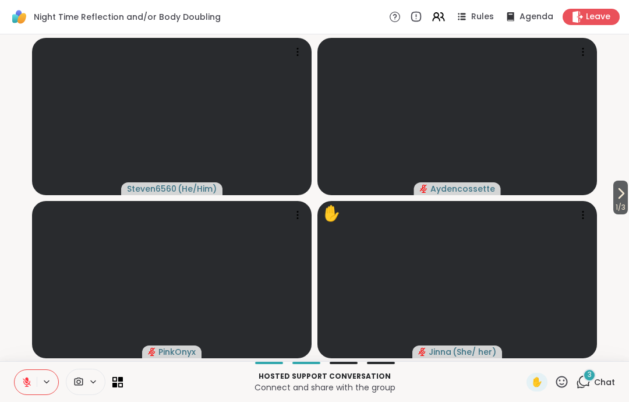
click at [565, 378] on icon at bounding box center [562, 381] width 12 height 12
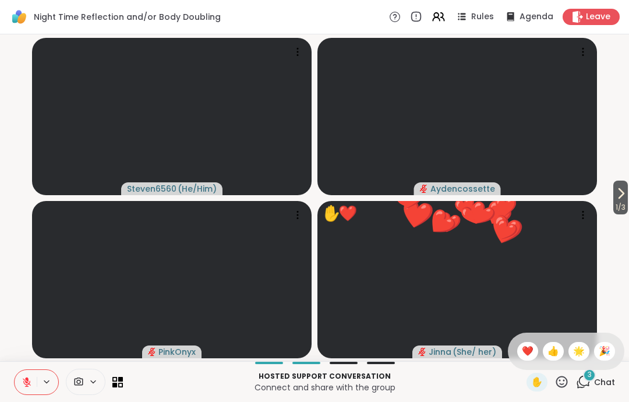
click at [525, 346] on span "❤️" at bounding box center [528, 351] width 12 height 14
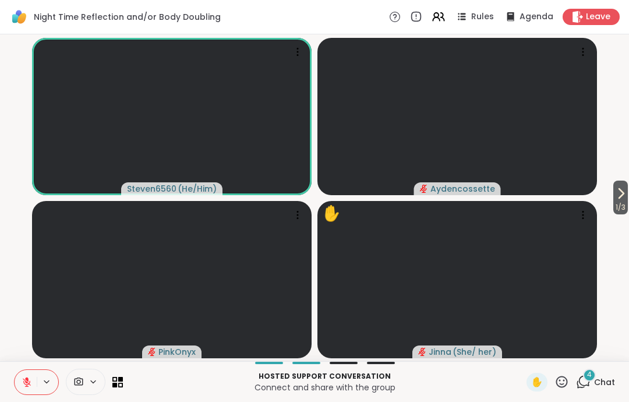
click at [556, 388] on icon at bounding box center [561, 381] width 15 height 15
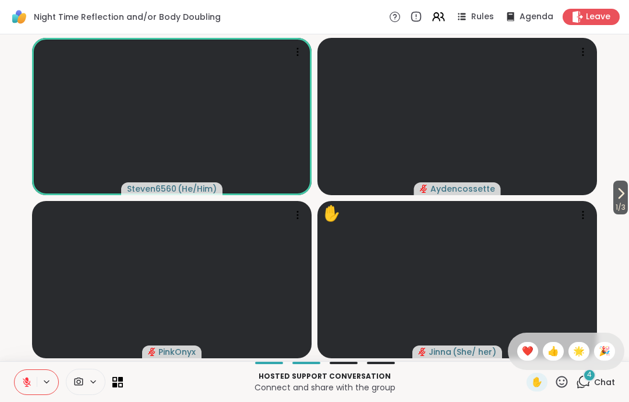
click at [530, 349] on span "❤️" at bounding box center [528, 351] width 12 height 14
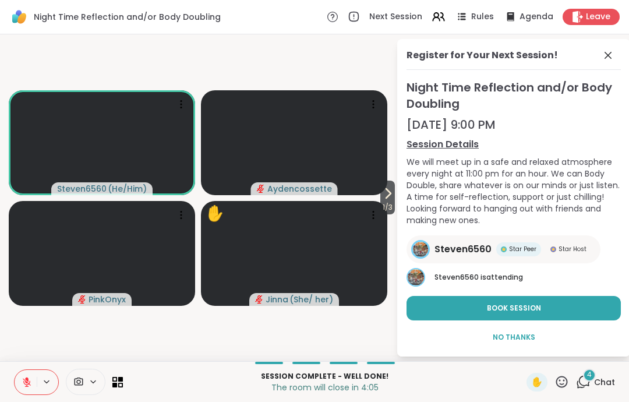
click at [614, 59] on icon at bounding box center [608, 55] width 14 height 14
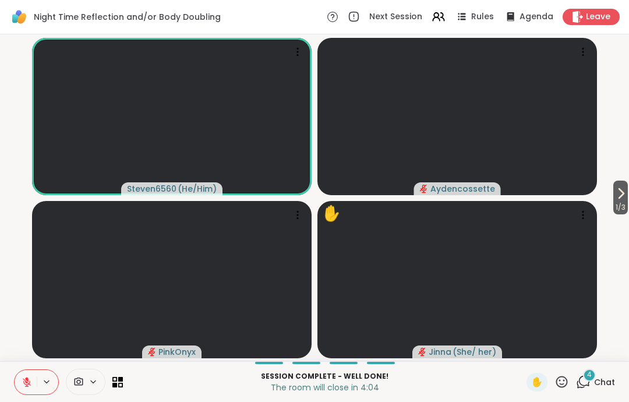
click at [556, 388] on icon at bounding box center [561, 381] width 15 height 15
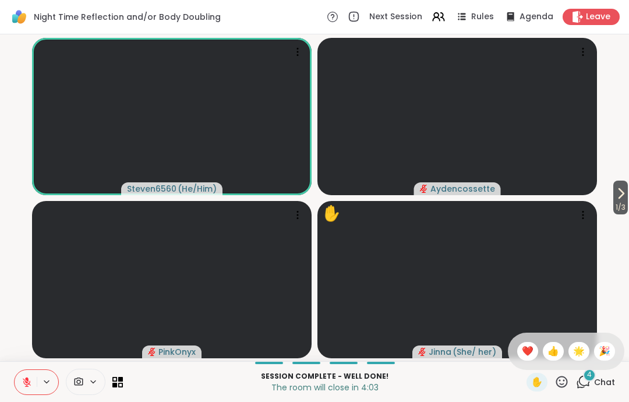
click at [529, 351] on span "❤️" at bounding box center [528, 351] width 12 height 14
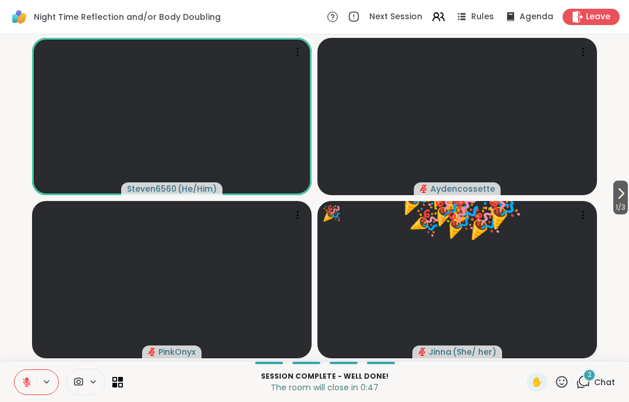
click at [563, 381] on icon at bounding box center [561, 381] width 15 height 15
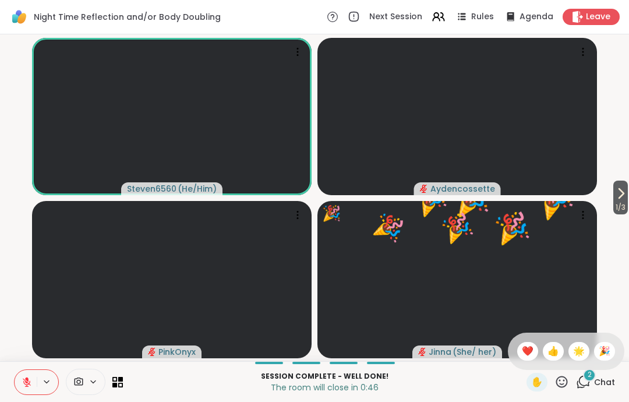
click at [526, 350] on span "❤️" at bounding box center [528, 351] width 12 height 14
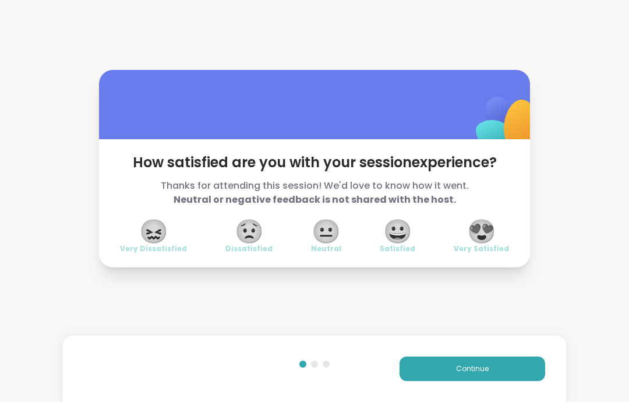
click at [503, 373] on button "Continue" at bounding box center [472, 368] width 146 height 24
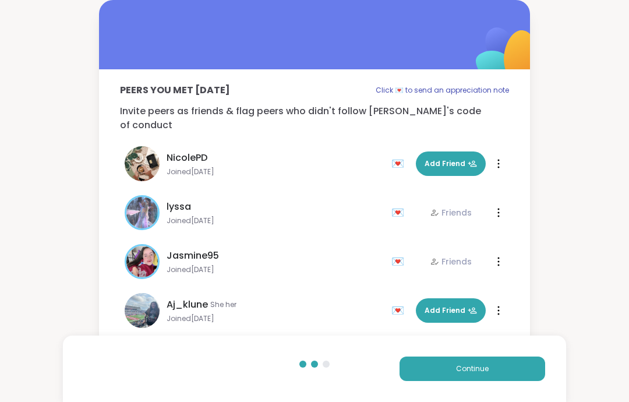
click at [468, 161] on icon at bounding box center [472, 164] width 9 height 6
click at [478, 374] on button "Continue" at bounding box center [472, 368] width 146 height 24
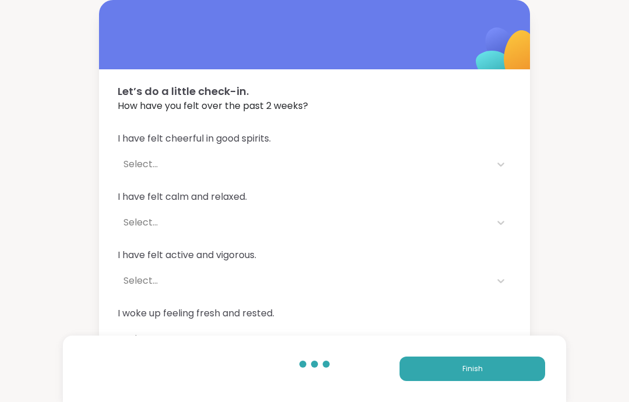
click at [486, 363] on button "Finish" at bounding box center [472, 368] width 146 height 24
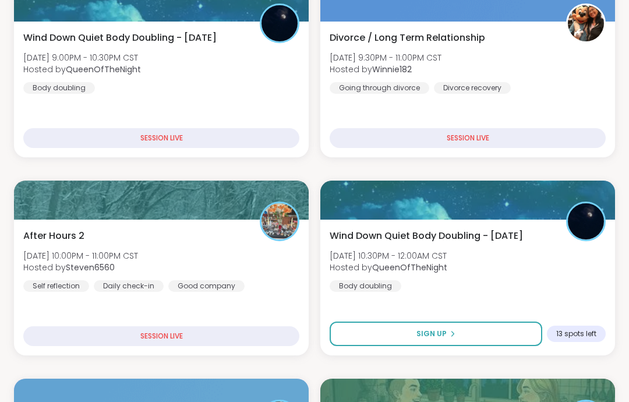
scroll to position [229, 0]
click at [590, 264] on div "Wind Down Quiet Body Doubling - [DATE] [DATE] 10:30PM - 12:00AM CST Hosted by Q…" at bounding box center [468, 260] width 276 height 63
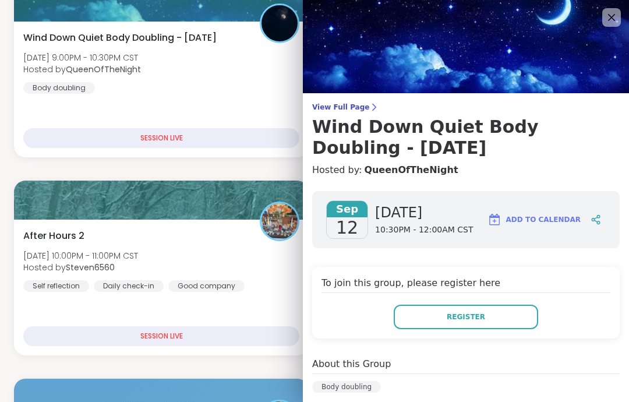
scroll to position [0, 0]
click at [611, 27] on img at bounding box center [466, 46] width 326 height 93
click at [605, 30] on img at bounding box center [466, 46] width 326 height 93
click at [608, 20] on icon at bounding box center [611, 17] width 7 height 7
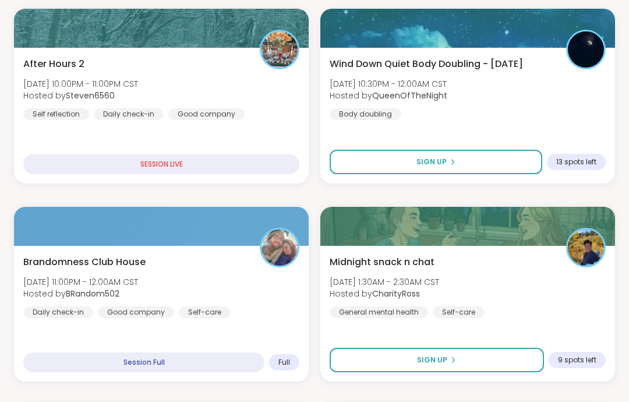
scroll to position [401, 0]
click at [274, 301] on div "Brandomness Club House [DATE] 11:00PM - 12:00AM CST Hosted by BRandom502 Daily …" at bounding box center [161, 286] width 276 height 63
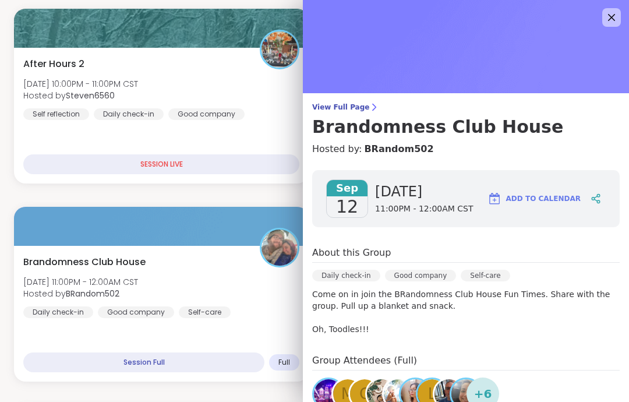
scroll to position [0, 0]
click at [352, 121] on h3 "Brandomness Club House" at bounding box center [465, 126] width 307 height 21
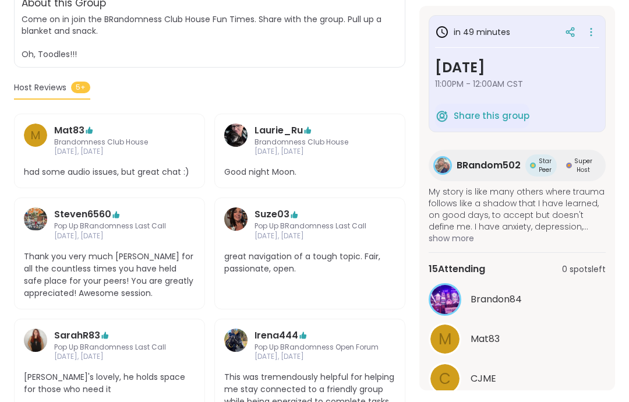
scroll to position [302, 0]
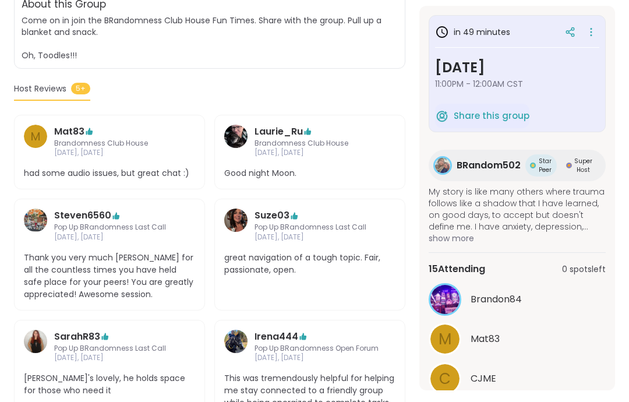
click at [533, 404] on div "See All" at bounding box center [516, 408] width 177 height 12
click at [525, 409] on button "See All" at bounding box center [517, 408] width 26 height 12
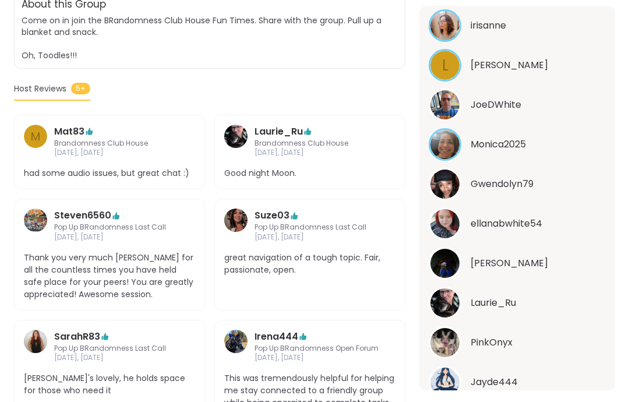
scroll to position [471, 0]
click at [514, 387] on span "Jayde444" at bounding box center [493, 382] width 47 height 14
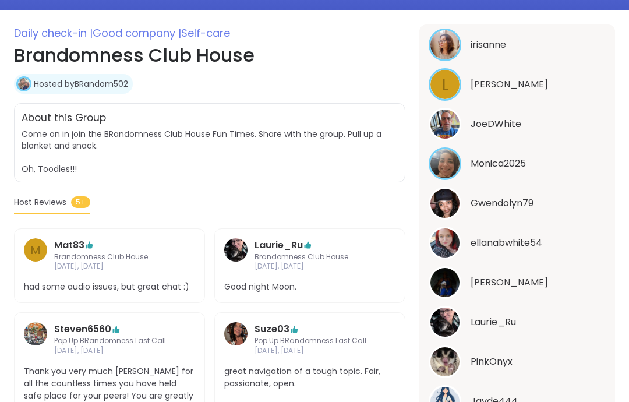
scroll to position [0, 0]
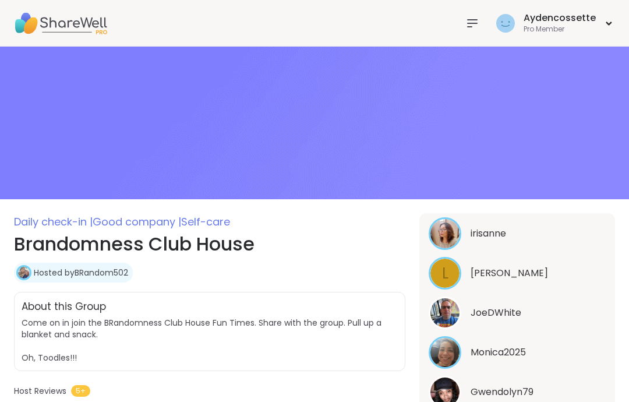
click at [469, 33] on div at bounding box center [471, 23] width 23 height 23
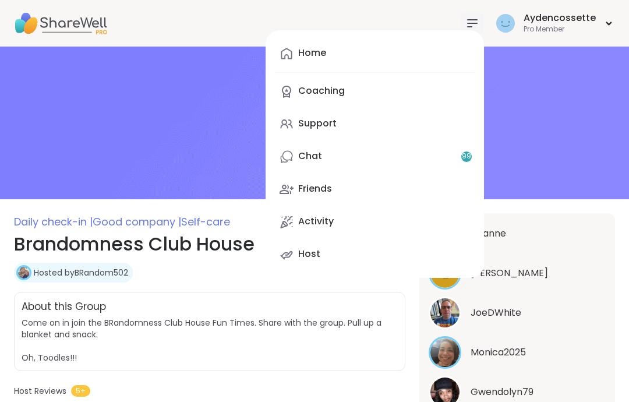
click at [454, 48] on link "Home" at bounding box center [375, 54] width 200 height 28
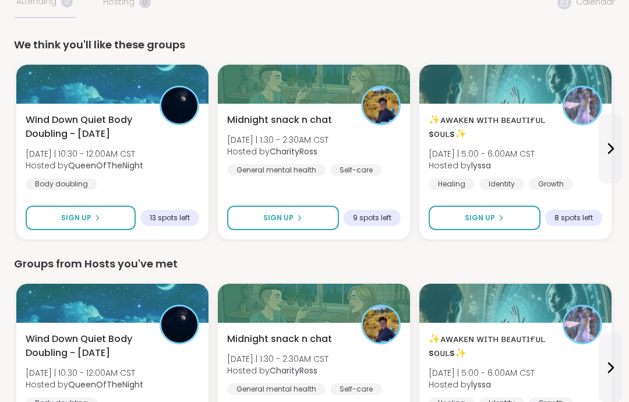
scroll to position [75, 0]
click at [579, 175] on div "✨ᴀᴡᴀᴋᴇɴ ᴡɪᴛʜ ʙᴇᴀᴜᴛɪғᴜʟ sᴏᴜʟs✨ [DATE] | 5:00 - 6:00AM CST Hosted by lyssa Healin…" at bounding box center [514, 151] width 173 height 77
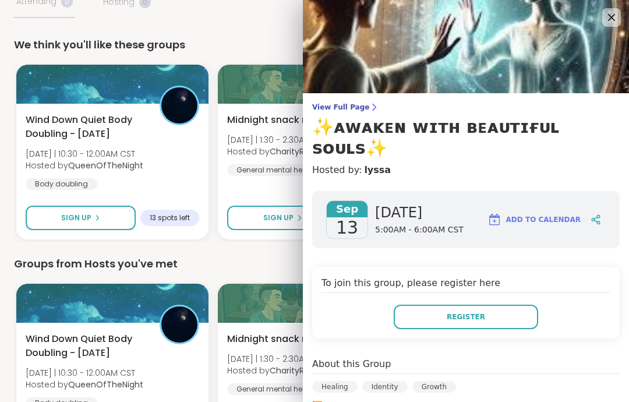
scroll to position [0, 0]
click at [613, 23] on icon at bounding box center [611, 17] width 14 height 14
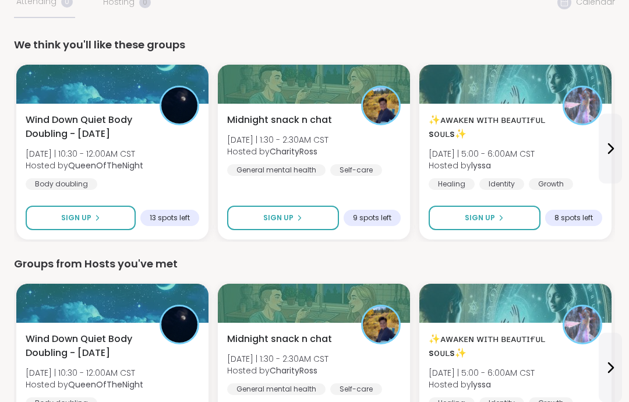
click at [529, 223] on button "Sign Up" at bounding box center [484, 218] width 112 height 24
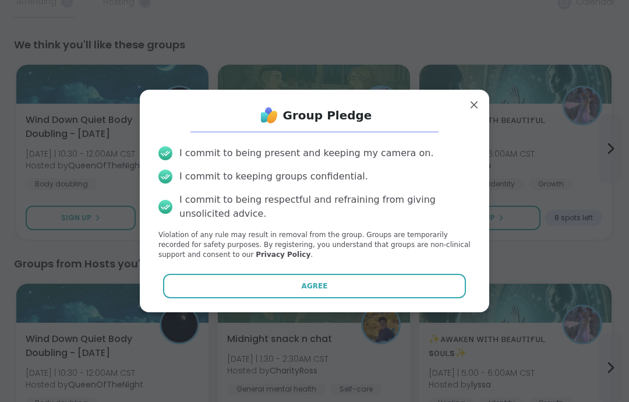
click at [452, 298] on button "Agree" at bounding box center [314, 286] width 303 height 24
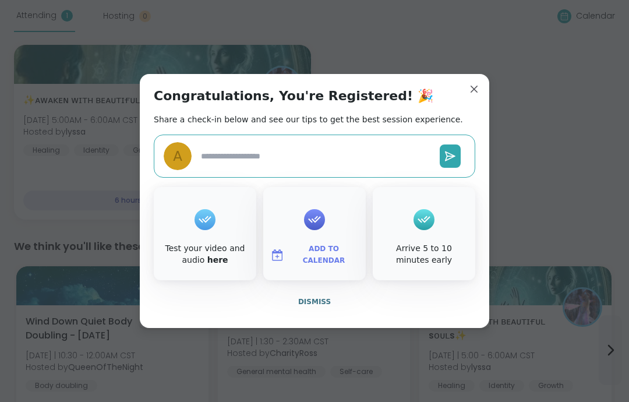
click at [337, 314] on button "Dismiss" at bounding box center [314, 301] width 321 height 24
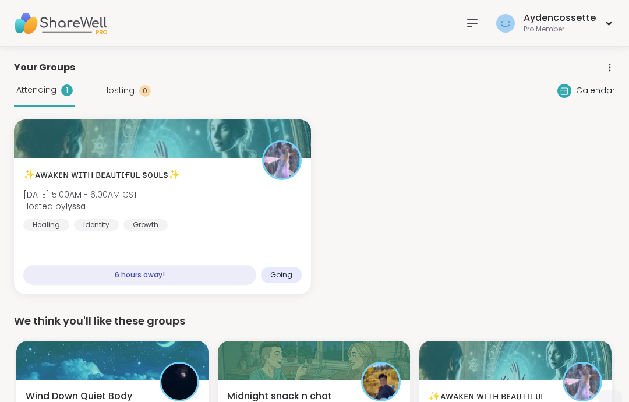
click at [276, 206] on div "✨ᴀᴡᴀᴋᴇɴ ᴡɪᴛʜ ʙᴇᴀᴜᴛɪғᴜʟ sᴏᴜʟs✨ [DATE] 5:00AM - 6:00AM CST Hosted by lyssa Healin…" at bounding box center [162, 199] width 278 height 63
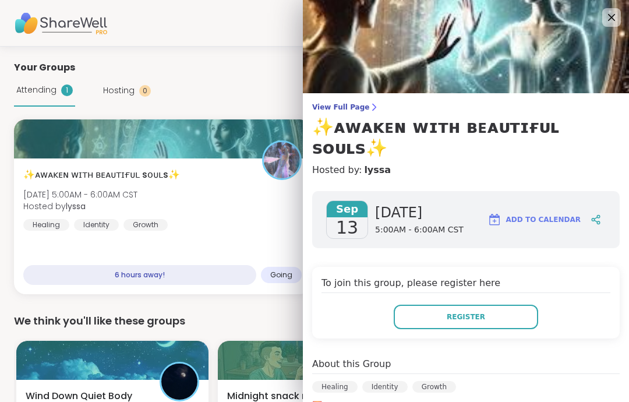
click at [607, 30] on img at bounding box center [466, 46] width 326 height 93
click at [611, 24] on icon at bounding box center [611, 17] width 14 height 14
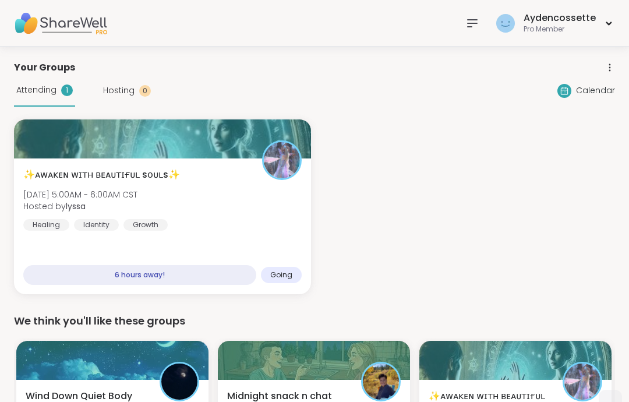
click at [484, 23] on div at bounding box center [471, 23] width 23 height 23
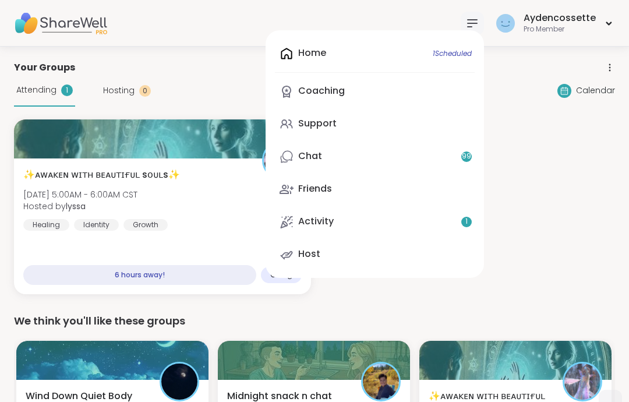
click at [413, 126] on link "Support" at bounding box center [375, 124] width 200 height 28
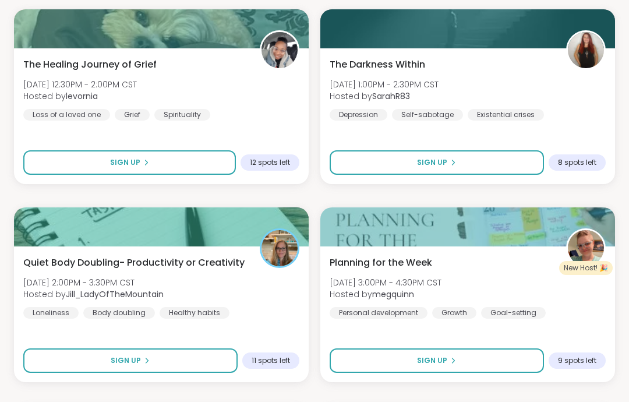
scroll to position [3350, 0]
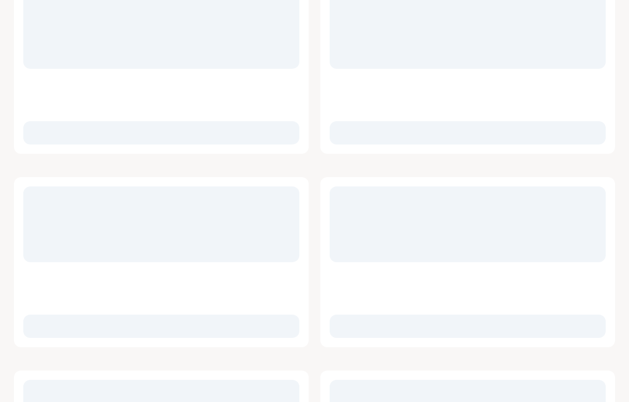
scroll to position [4370, 0]
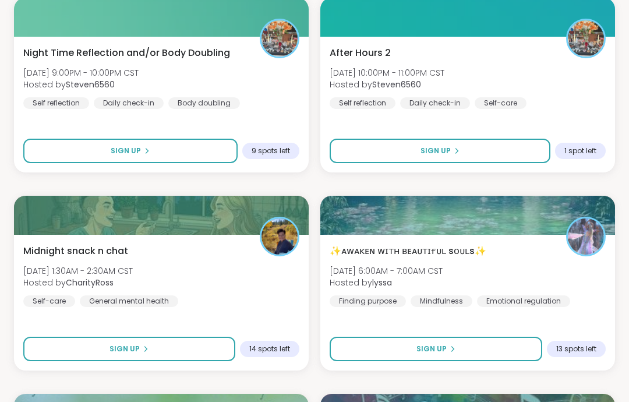
click at [471, 161] on button "Sign Up" at bounding box center [440, 151] width 221 height 24
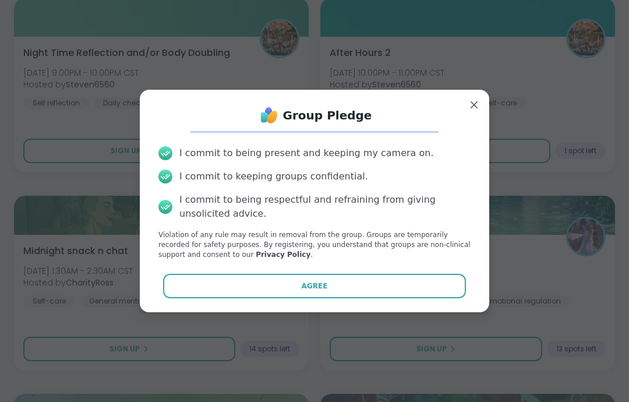
click at [409, 298] on button "Agree" at bounding box center [314, 286] width 303 height 24
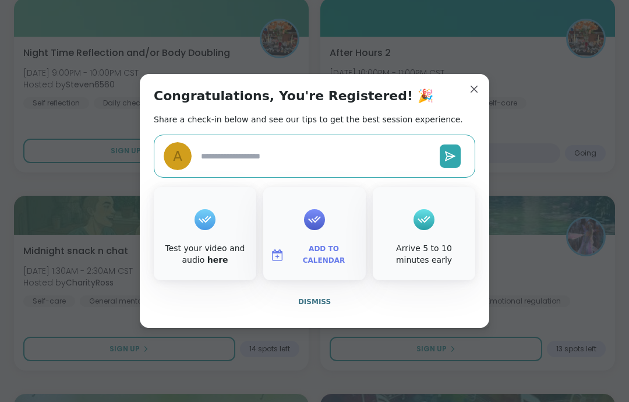
click at [370, 314] on button "Dismiss" at bounding box center [314, 301] width 321 height 24
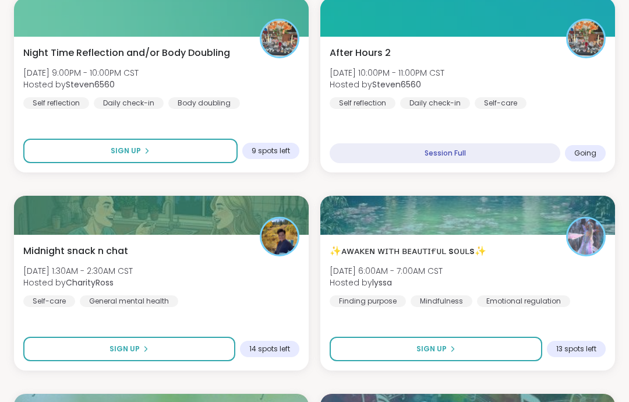
click at [589, 68] on div "After Hours 2 [DATE] 10:00PM - 11:00PM CST Hosted by Steven6560 Self reflection…" at bounding box center [468, 77] width 276 height 63
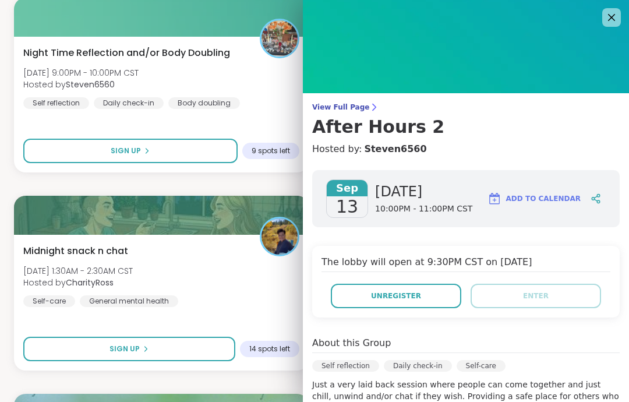
scroll to position [0, 0]
click at [608, 23] on icon at bounding box center [611, 17] width 14 height 14
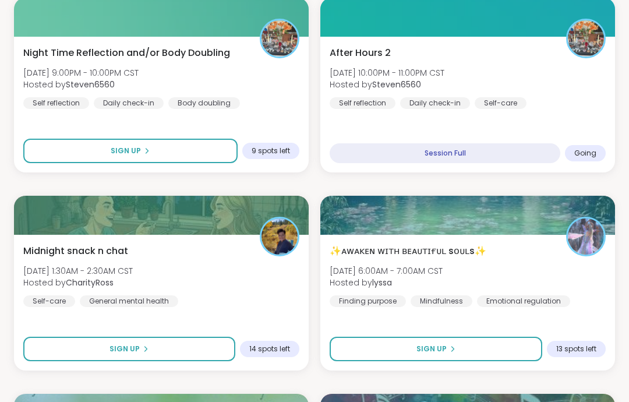
click at [222, 153] on button "Sign Up" at bounding box center [130, 151] width 214 height 24
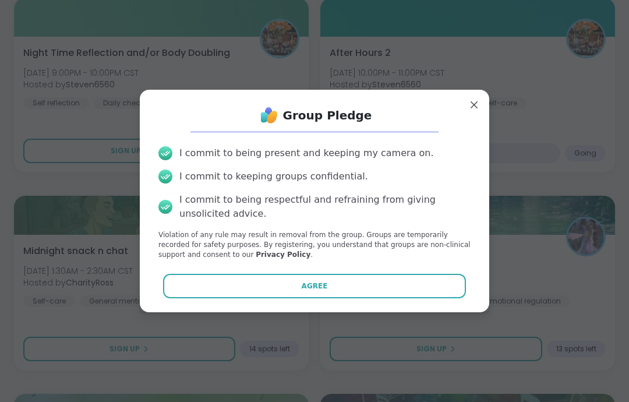
click at [369, 298] on button "Agree" at bounding box center [314, 286] width 303 height 24
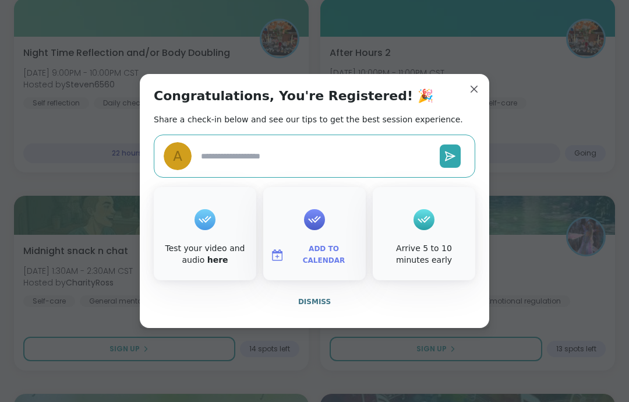
type textarea "*"
click at [322, 307] on span "Dismiss" at bounding box center [314, 301] width 33 height 10
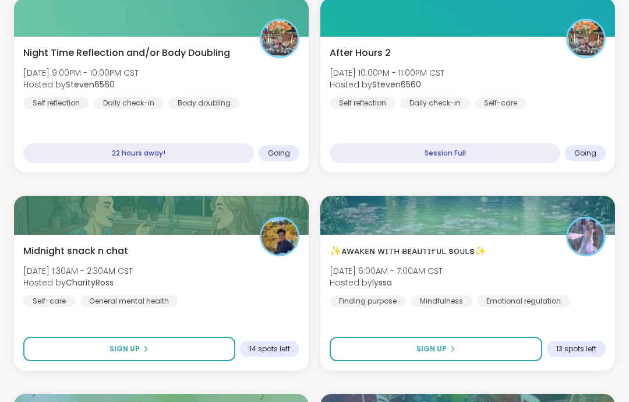
click at [260, 90] on div "Night Time Reflection and/or Body Doubling [DATE] 9:00PM - 10:00PM CST Hosted b…" at bounding box center [161, 77] width 276 height 63
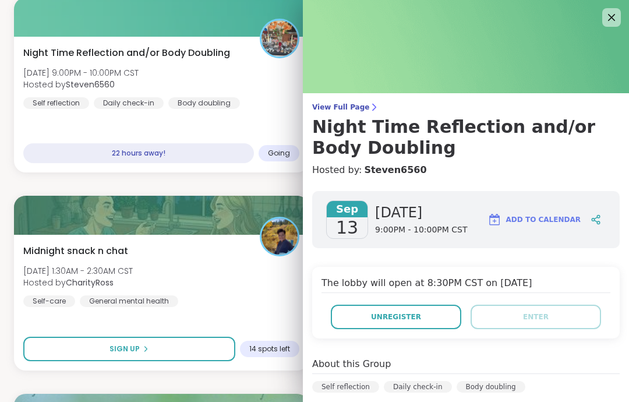
click at [624, 17] on img at bounding box center [466, 46] width 326 height 93
click at [613, 13] on icon at bounding box center [611, 17] width 14 height 14
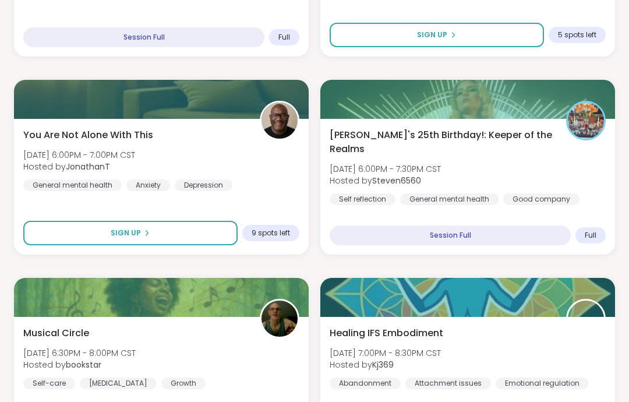
scroll to position [3962, 0]
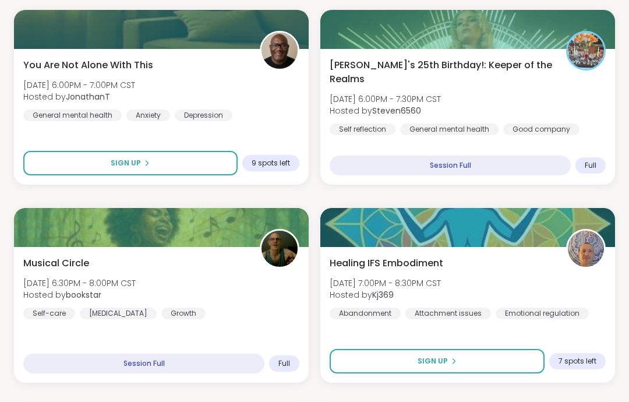
click at [512, 87] on div "[PERSON_NAME]'s 25th Birthday!: Keeper of the Realms [DATE] 6:00PM - 7:30PM CST…" at bounding box center [468, 96] width 276 height 77
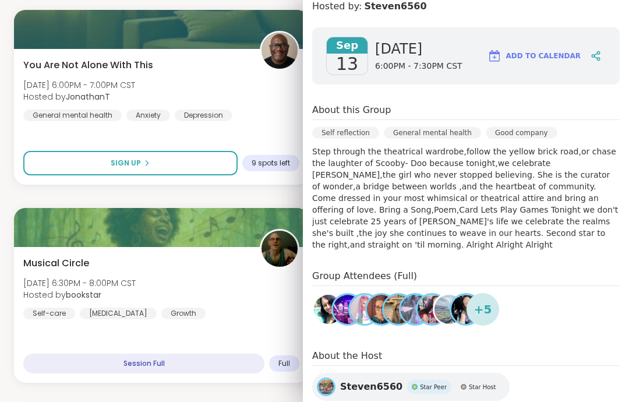
scroll to position [191, 0]
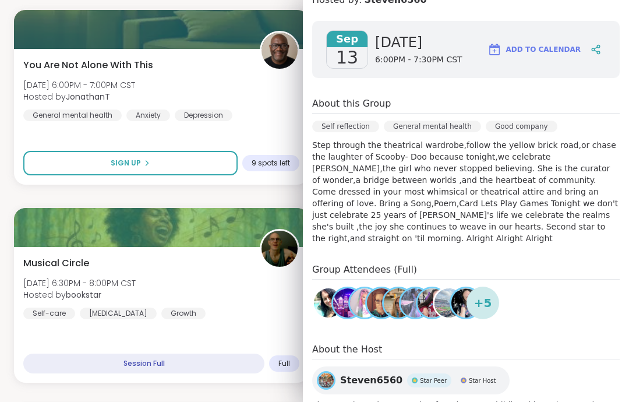
click at [371, 366] on div "Steven6560 Star Peer Star Host" at bounding box center [410, 380] width 197 height 28
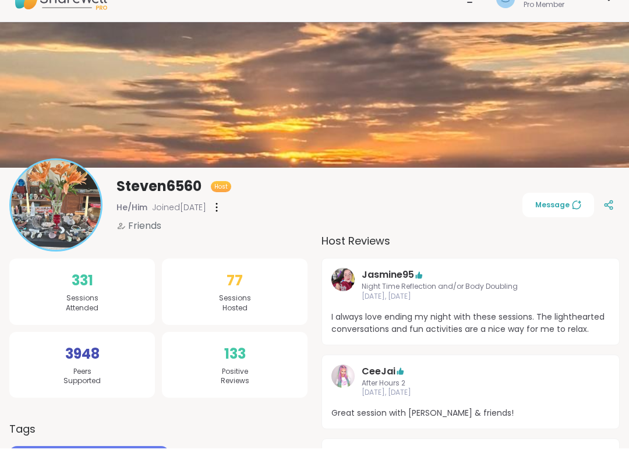
scroll to position [13, 0]
